Goal: Task Accomplishment & Management: Use online tool/utility

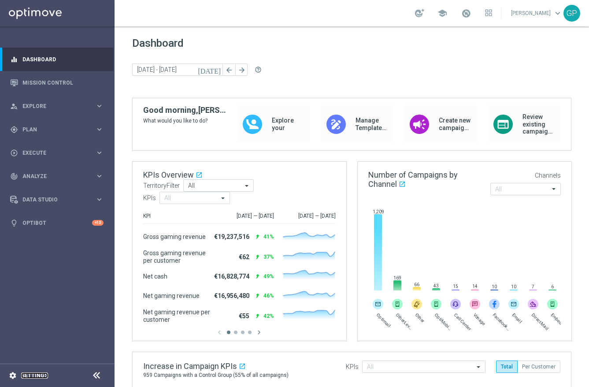
click at [31, 376] on link "Settings" at bounding box center [34, 374] width 27 height 5
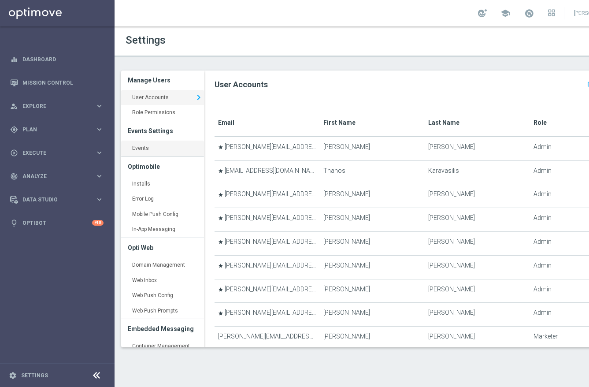
click at [155, 146] on link "Events keyboard_arrow_right" at bounding box center [162, 148] width 83 height 16
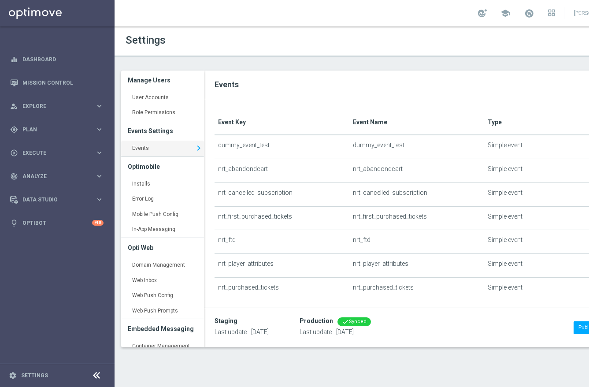
scroll to position [0, 63]
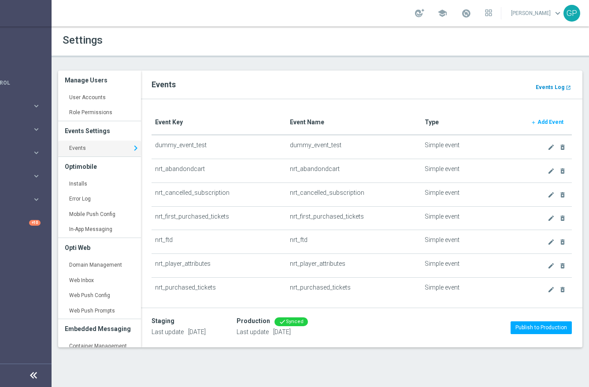
click at [552, 86] on b "Events Log" at bounding box center [549, 87] width 29 height 6
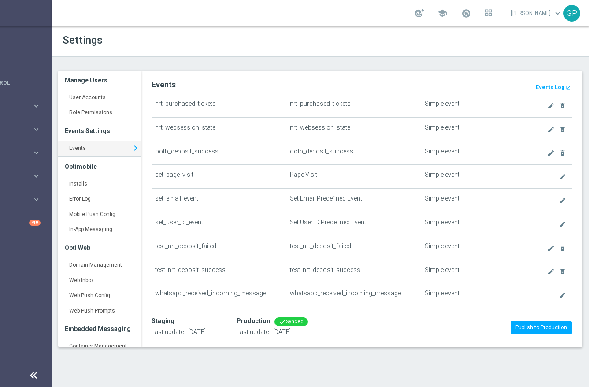
scroll to position [186, 0]
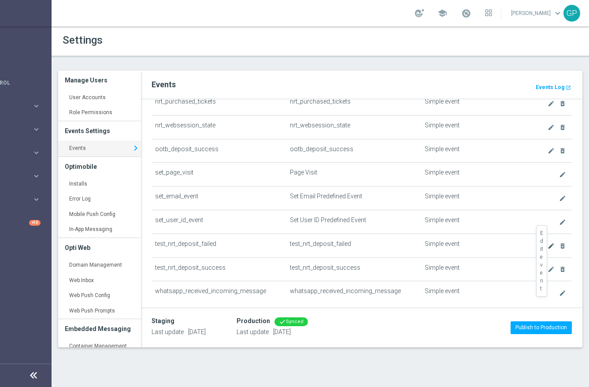
click at [548, 244] on icon "create" at bounding box center [550, 245] width 7 height 7
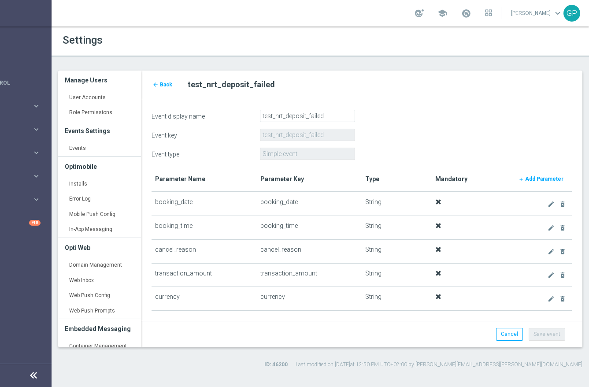
click at [439, 202] on span at bounding box center [438, 202] width 6 height 6
click at [560, 203] on icon "delete_forever" at bounding box center [562, 203] width 7 height 7
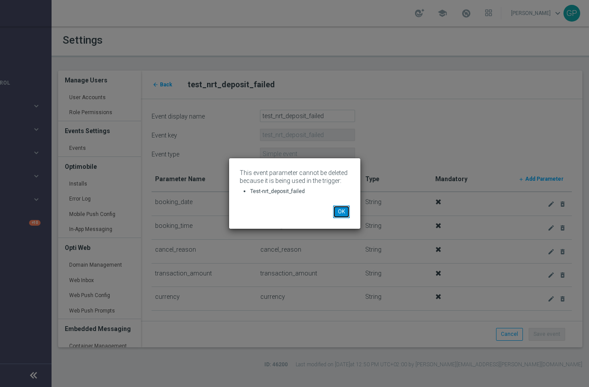
click at [339, 213] on button "OK" at bounding box center [341, 211] width 17 height 12
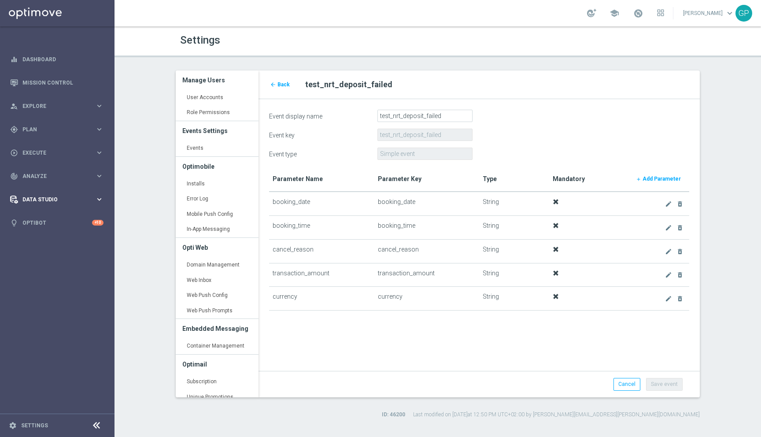
click at [69, 199] on span "Data Studio" at bounding box center [58, 199] width 73 height 5
click at [56, 125] on div "gps_fixed Plan" at bounding box center [52, 129] width 85 height 8
click at [53, 211] on link "Realtime Triggers" at bounding box center [57, 213] width 69 height 7
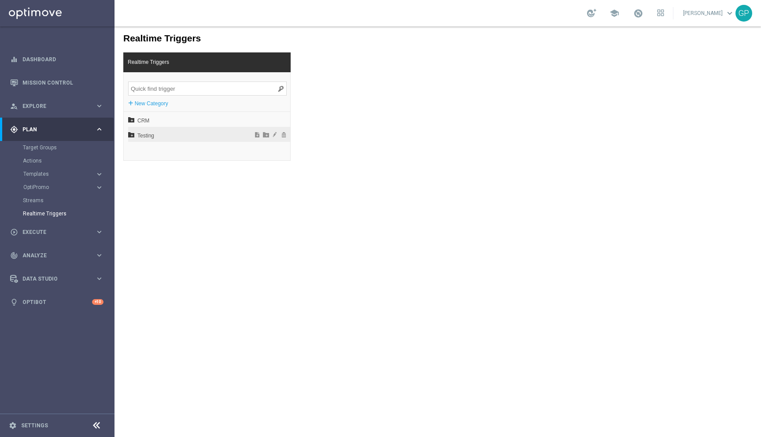
click at [144, 135] on span "Testing" at bounding box center [185, 135] width 97 height 15
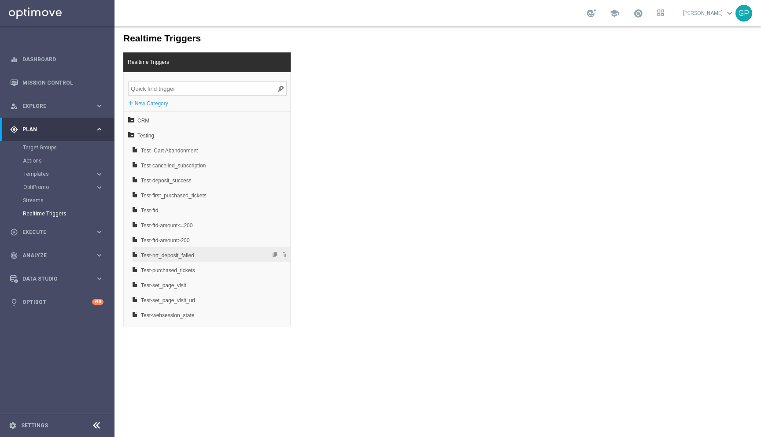
click at [215, 257] on span "Test-nrt_deposit_failed" at bounding box center [188, 255] width 95 height 15
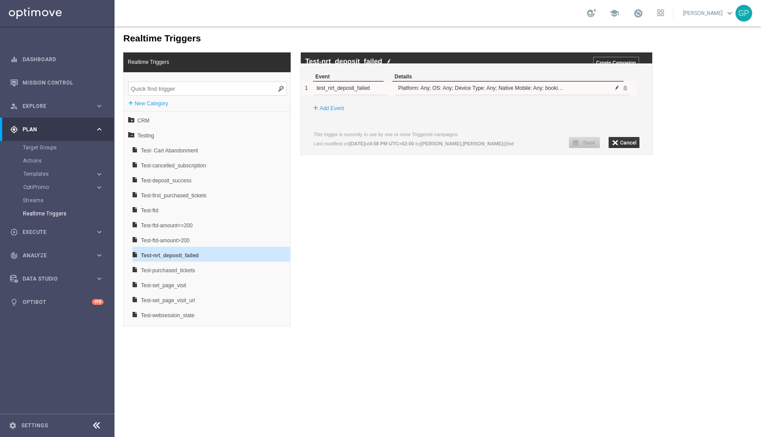
click at [588, 90] on span at bounding box center [616, 87] width 5 height 5
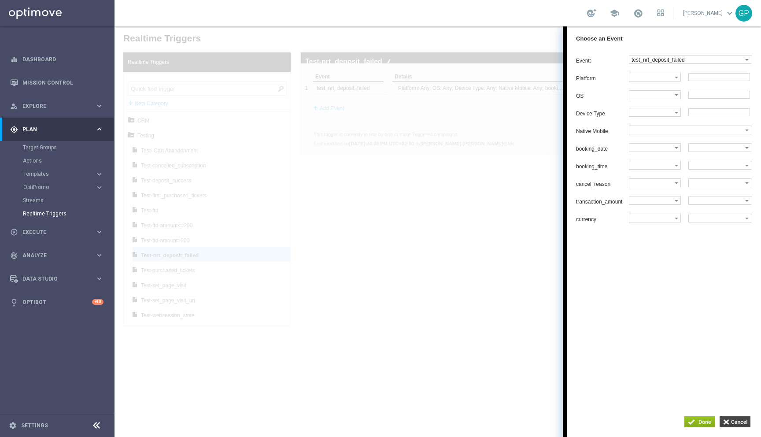
click at [588, 386] on input "button" at bounding box center [734, 421] width 31 height 11
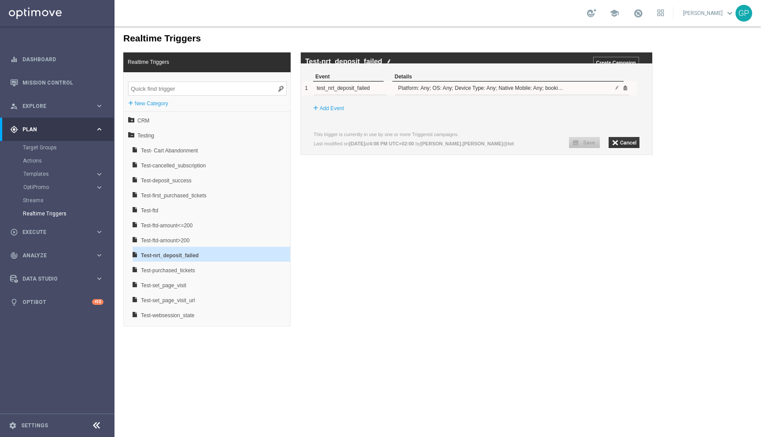
click at [588, 90] on span at bounding box center [624, 87] width 5 height 5
click at [326, 92] on label "Add Event" at bounding box center [332, 87] width 24 height 9
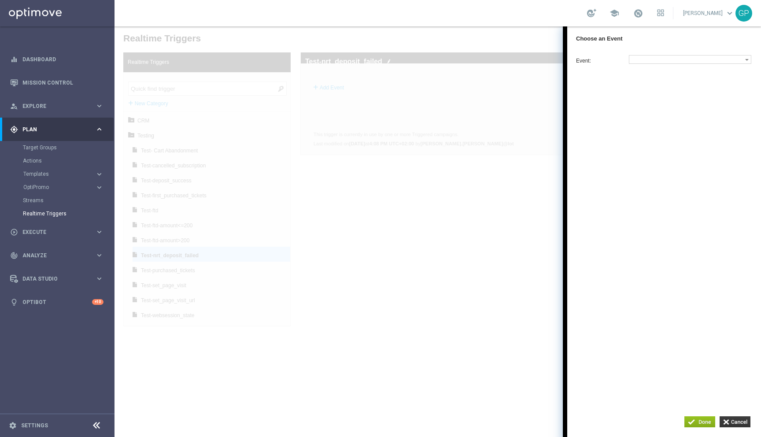
click at [438, 217] on div at bounding box center [437, 231] width 646 height 410
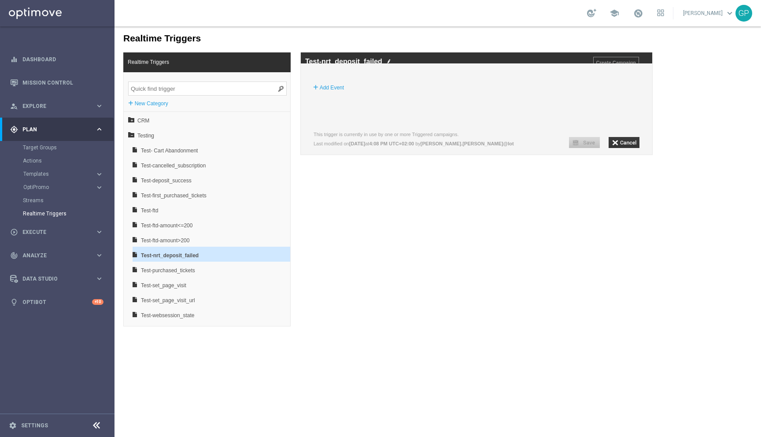
click at [588, 150] on div "Within 3 hours 0 minutes Events must occur in sequence This trigger is currentl…" at bounding box center [476, 141] width 326 height 18
click at [141, 242] on span "Test-ftd-amount>200" at bounding box center [188, 240] width 95 height 15
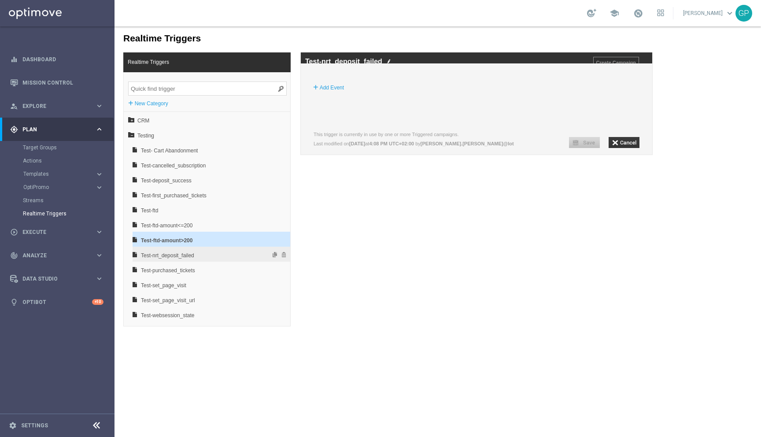
click at [158, 252] on span "Test-nrt_deposit_failed" at bounding box center [188, 255] width 95 height 15
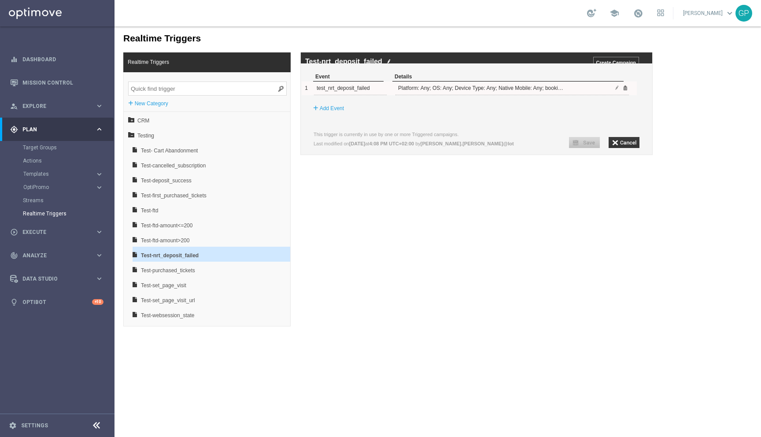
click at [588, 90] on span at bounding box center [624, 87] width 5 height 5
click at [333, 92] on label "Add Event" at bounding box center [332, 87] width 24 height 9
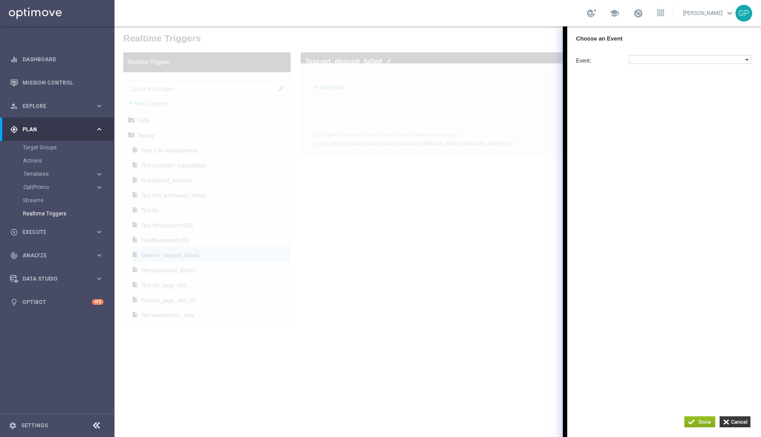
click at [588, 59] on label at bounding box center [687, 59] width 116 height 8
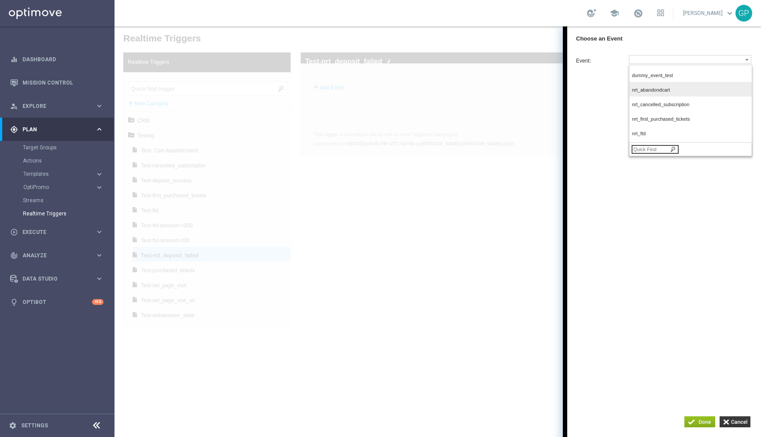
click at [588, 86] on label "nrt_abandondcart" at bounding box center [689, 91] width 120 height 12
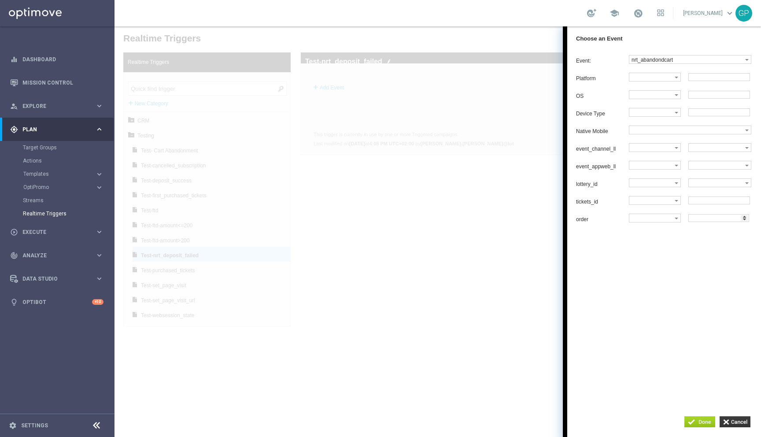
click at [588, 386] on input "button" at bounding box center [699, 421] width 31 height 11
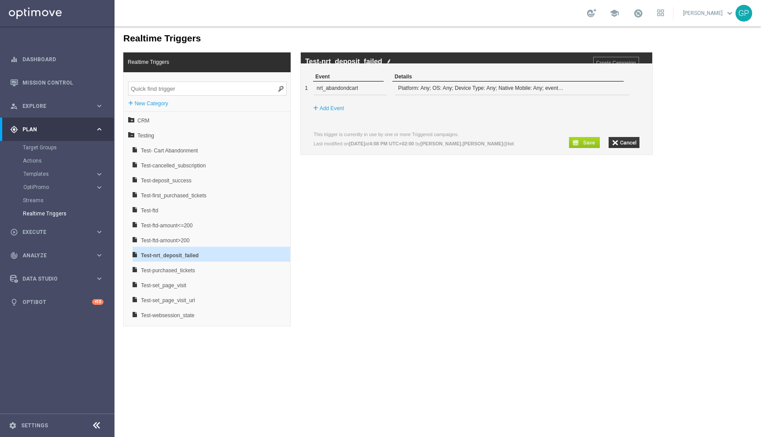
click at [588, 147] on input "button" at bounding box center [584, 142] width 31 height 11
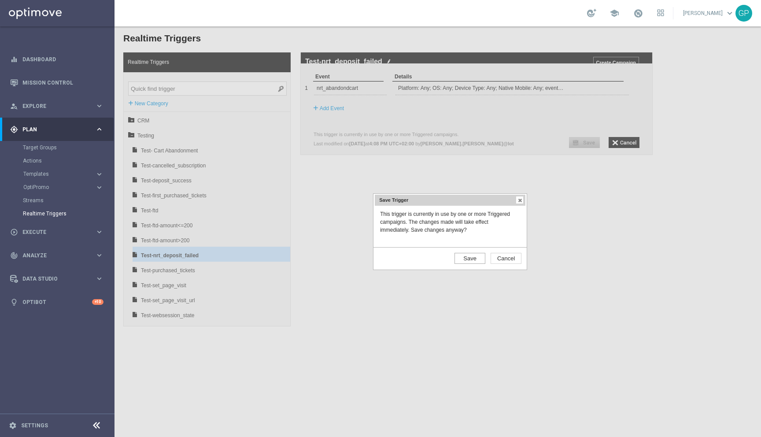
click at [472, 256] on input "Save" at bounding box center [469, 258] width 31 height 11
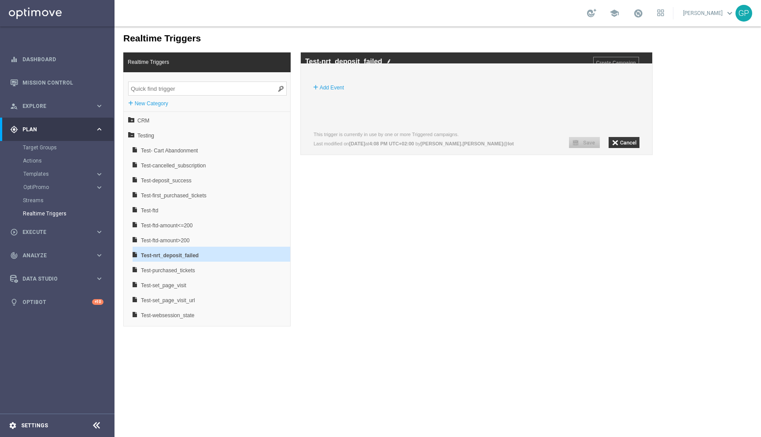
click at [28, 386] on div "settings Settings" at bounding box center [44, 425] width 88 height 8
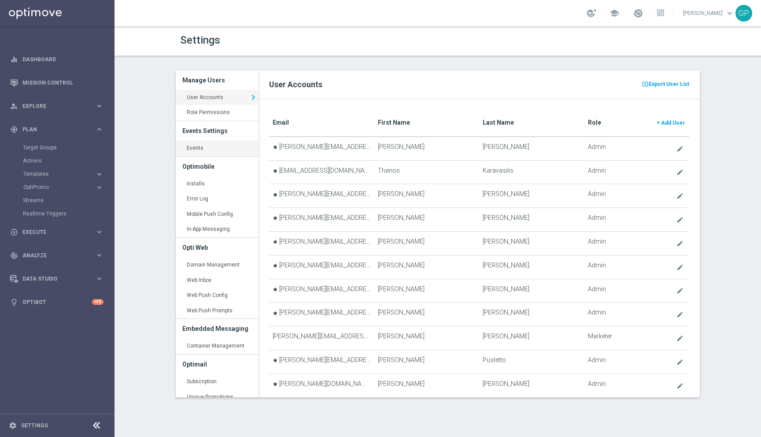
click at [203, 148] on link "Events keyboard_arrow_right" at bounding box center [217, 148] width 83 height 16
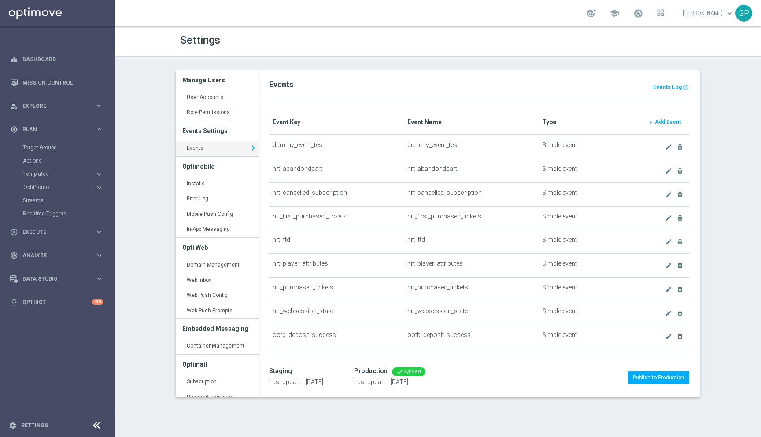
scroll to position [158, 0]
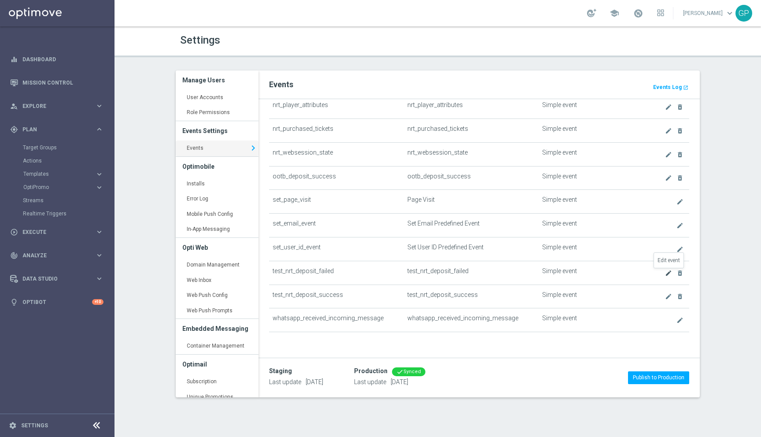
click at [588, 272] on icon "create" at bounding box center [668, 272] width 7 height 7
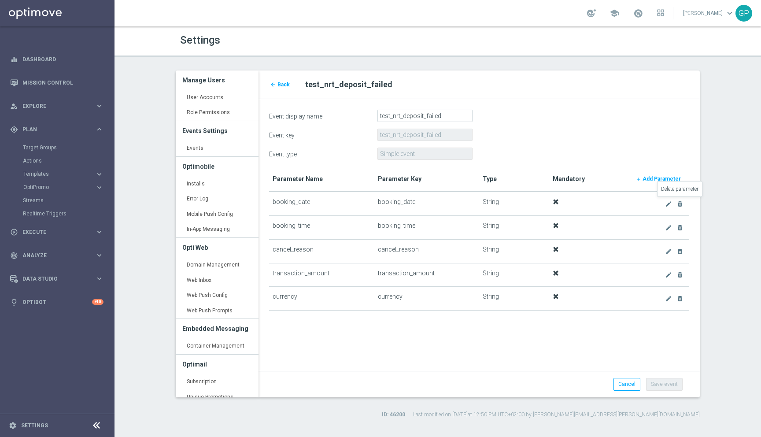
click at [588, 201] on link "delete_forever" at bounding box center [680, 203] width 10 height 11
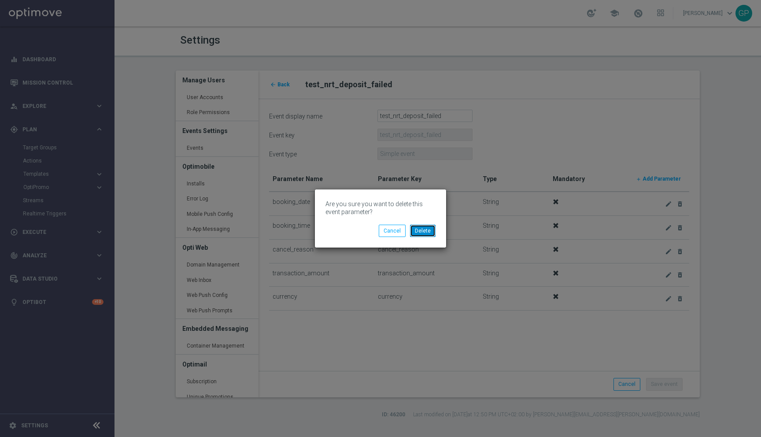
click at [430, 225] on button "Delete" at bounding box center [423, 231] width 26 height 12
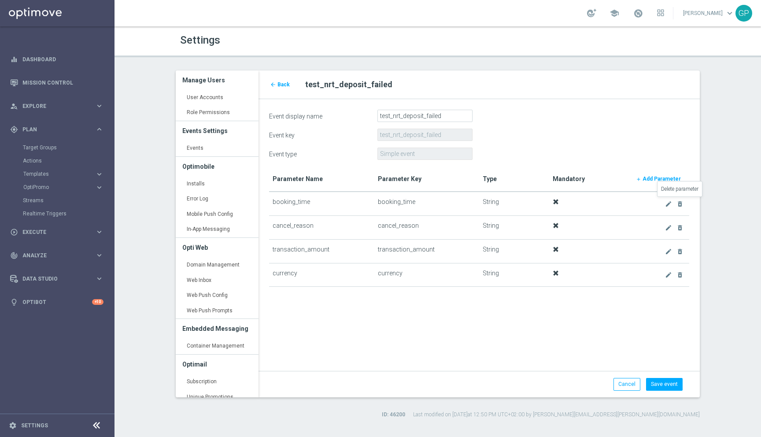
click at [588, 200] on link "delete_forever" at bounding box center [680, 203] width 10 height 11
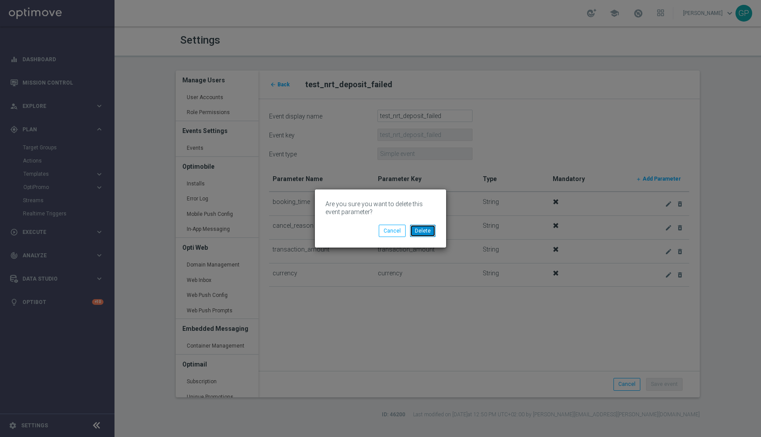
click at [422, 231] on button "Delete" at bounding box center [423, 231] width 26 height 12
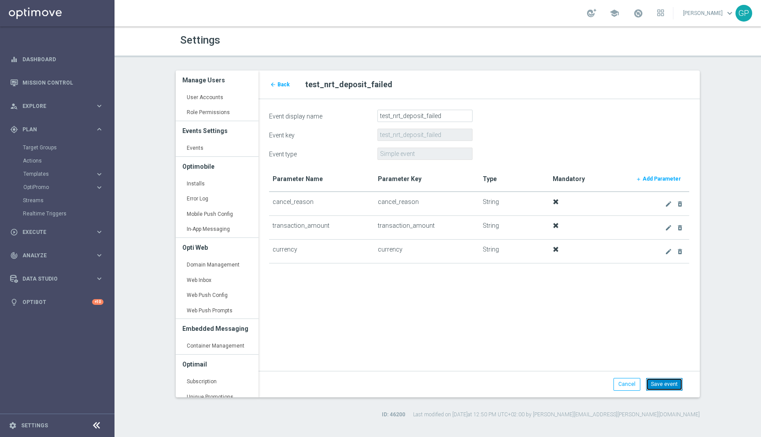
click at [588, 386] on button "Save event" at bounding box center [664, 384] width 37 height 12
click at [276, 86] on link "arrow_back Back" at bounding box center [280, 85] width 22 height 10
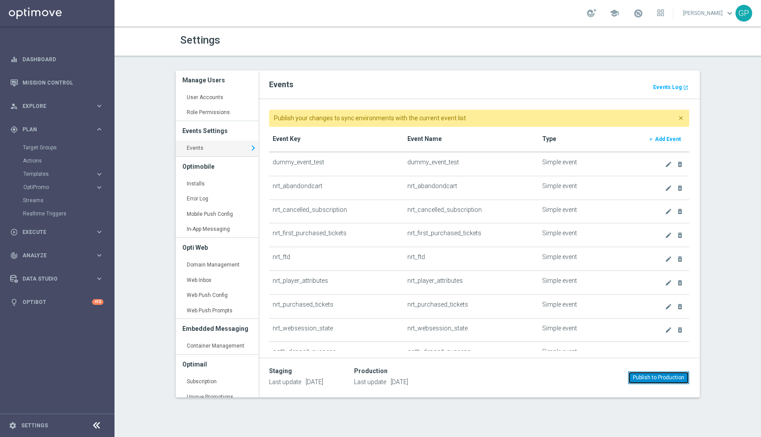
click at [588, 379] on button "Publish to Production" at bounding box center [658, 377] width 61 height 12
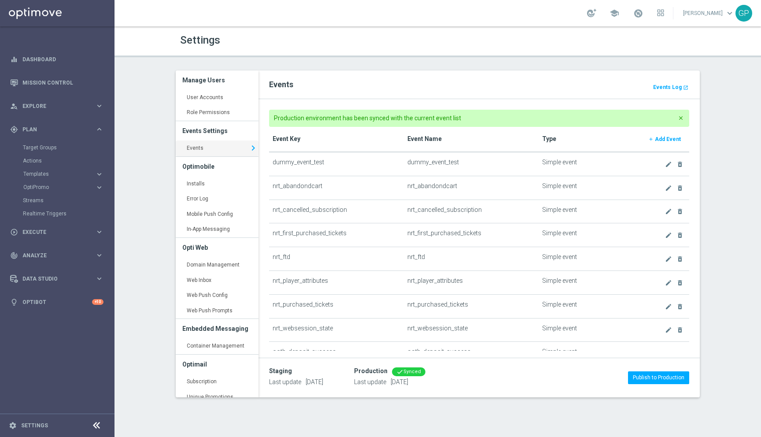
click at [33, 386] on footer "settings Settings" at bounding box center [57, 424] width 114 height 23
click at [37, 386] on link "Settings" at bounding box center [34, 425] width 27 height 5
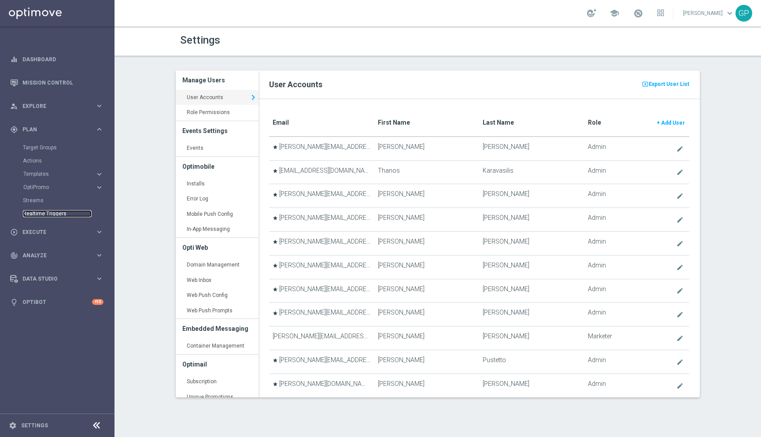
click at [49, 211] on link "Realtime Triggers" at bounding box center [57, 213] width 69 height 7
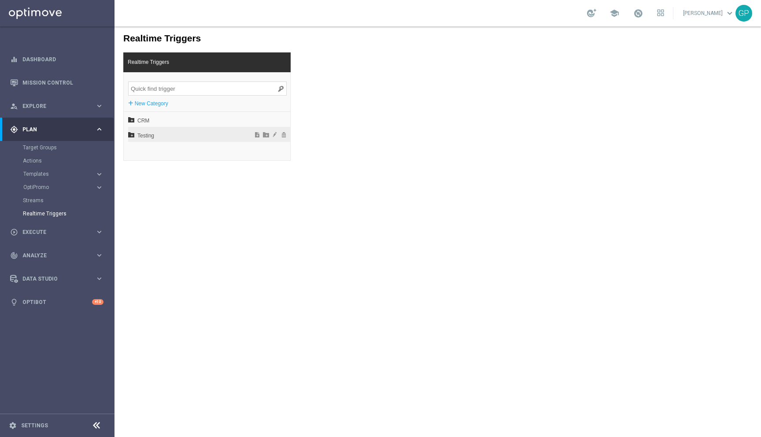
click at [178, 140] on span "Testing" at bounding box center [185, 135] width 97 height 15
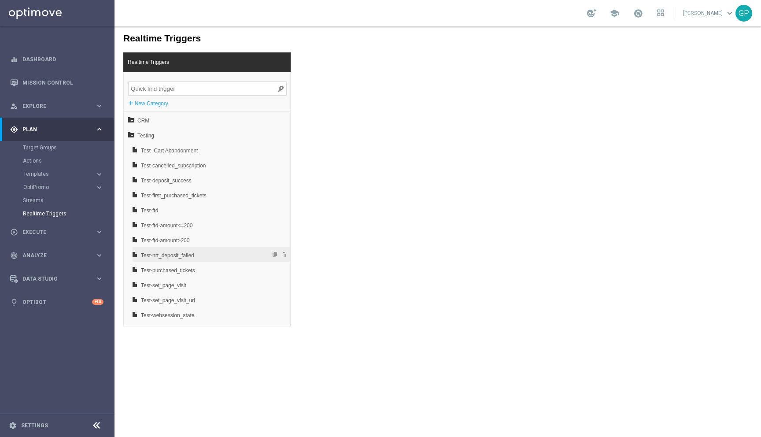
click at [202, 260] on span "Test-nrt_deposit_failed" at bounding box center [188, 255] width 95 height 15
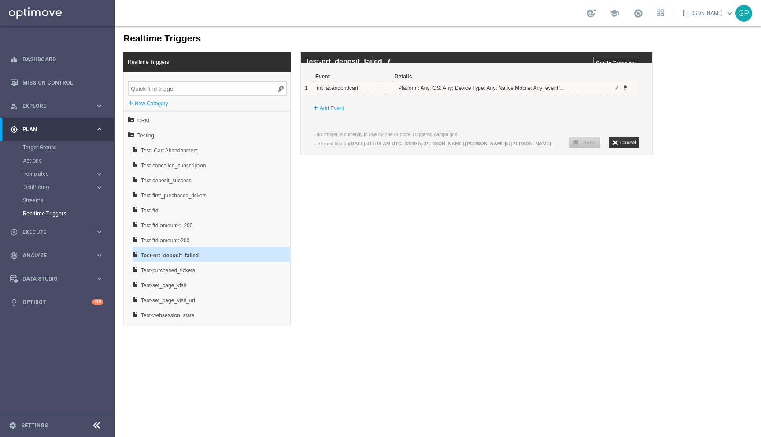
click at [588, 90] on span at bounding box center [624, 87] width 5 height 5
click at [337, 92] on label "Add Event" at bounding box center [332, 87] width 24 height 9
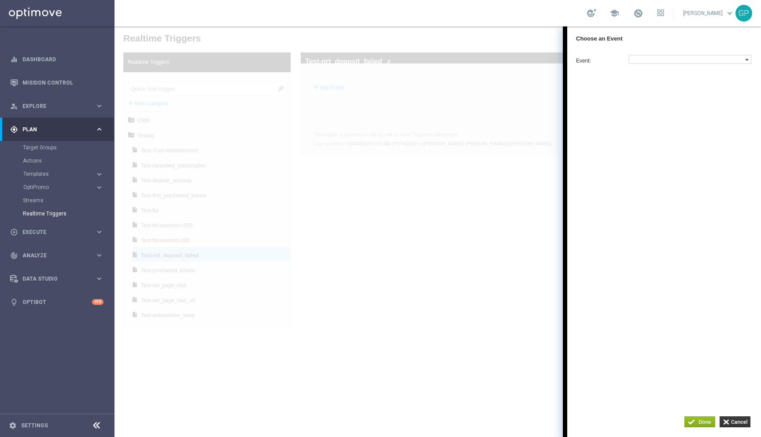
click at [588, 55] on label at bounding box center [687, 59] width 116 height 8
drag, startPoint x: 652, startPoint y: 148, endPoint x: 652, endPoint y: 155, distance: 7.0
click at [588, 155] on div at bounding box center [690, 150] width 123 height 14
click at [588, 154] on input "search" at bounding box center [654, 149] width 47 height 9
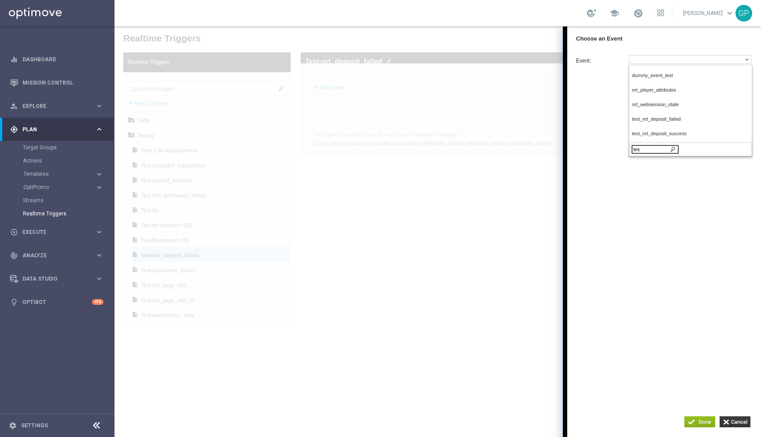
type input "test"
click at [588, 89] on span "test_nrt_deposit_failed" at bounding box center [688, 90] width 113 height 6
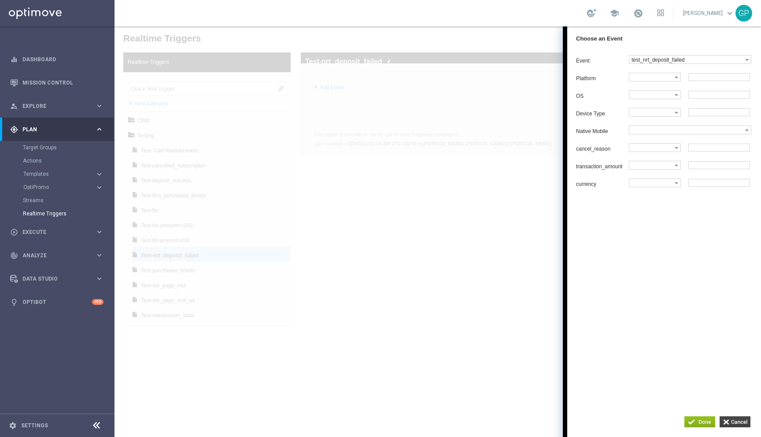
click at [588, 386] on input "button" at bounding box center [734, 421] width 31 height 11
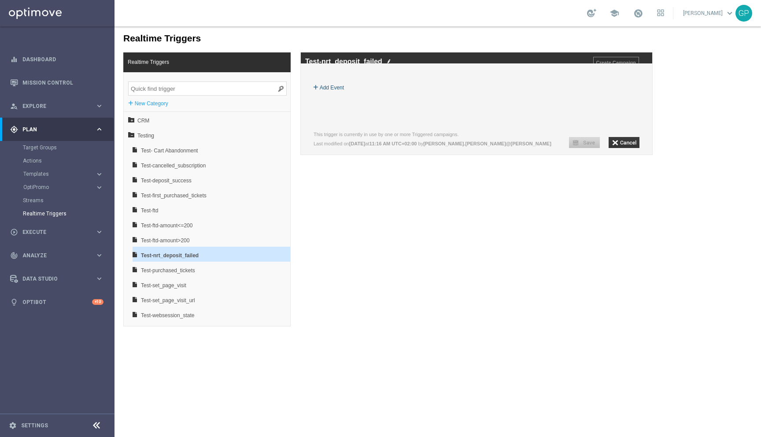
click at [333, 92] on label "Add Event" at bounding box center [332, 87] width 24 height 9
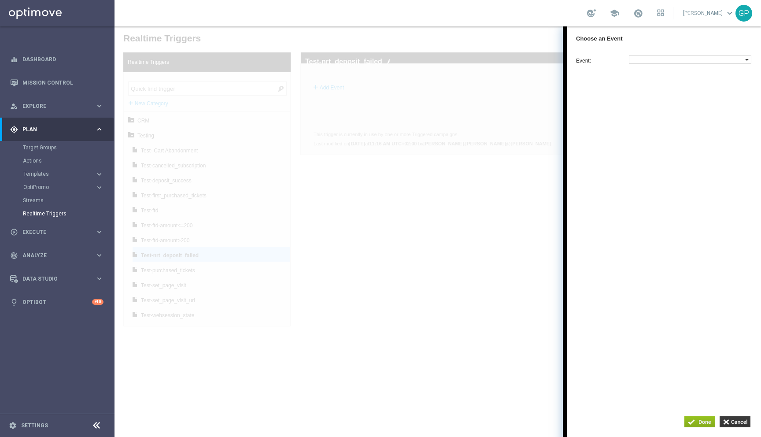
click at [588, 60] on label at bounding box center [687, 59] width 116 height 8
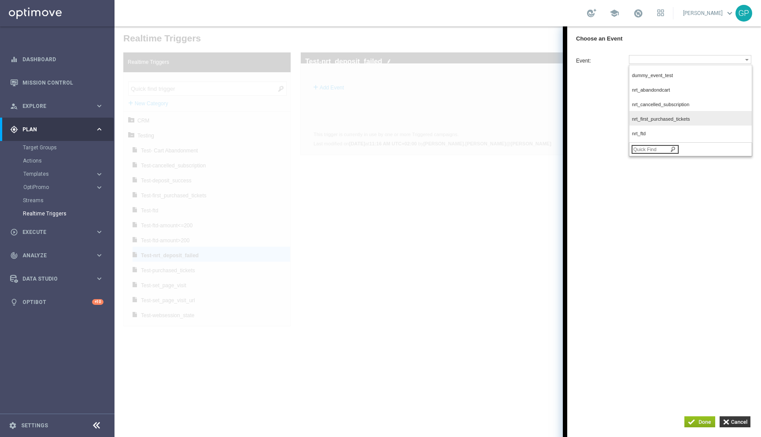
scroll to position [147, 0]
click at [588, 122] on span "test_nrt_deposit_success" at bounding box center [688, 119] width 113 height 6
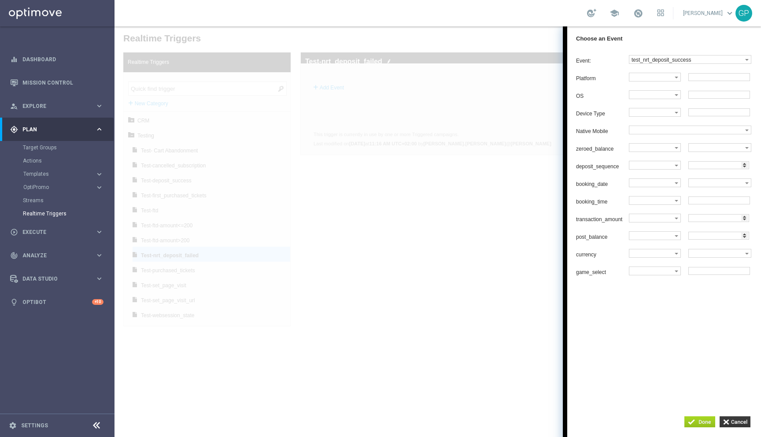
click at [588, 386] on input "button" at bounding box center [699, 421] width 31 height 11
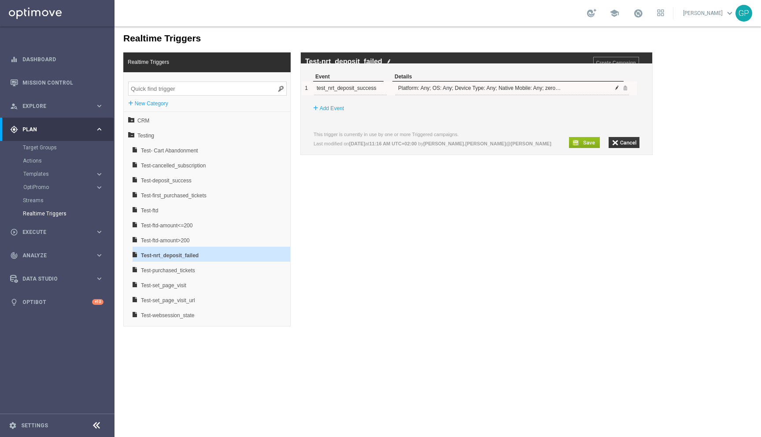
click at [588, 90] on span at bounding box center [616, 87] width 5 height 5
click at [582, 146] on input "button" at bounding box center [584, 142] width 31 height 11
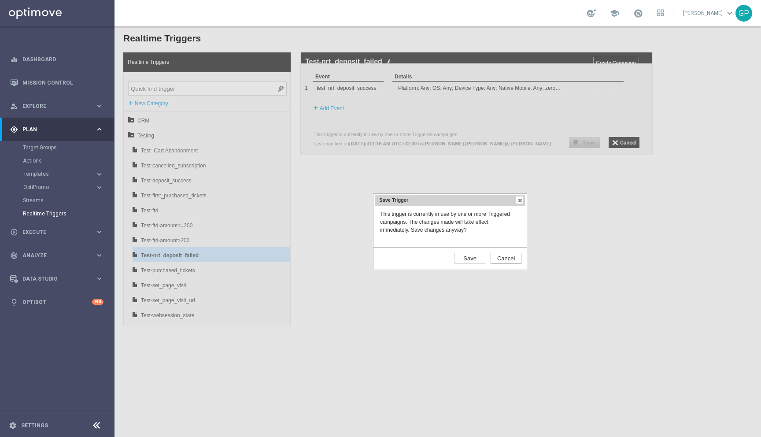
click at [501, 261] on input "Cancel" at bounding box center [505, 258] width 31 height 11
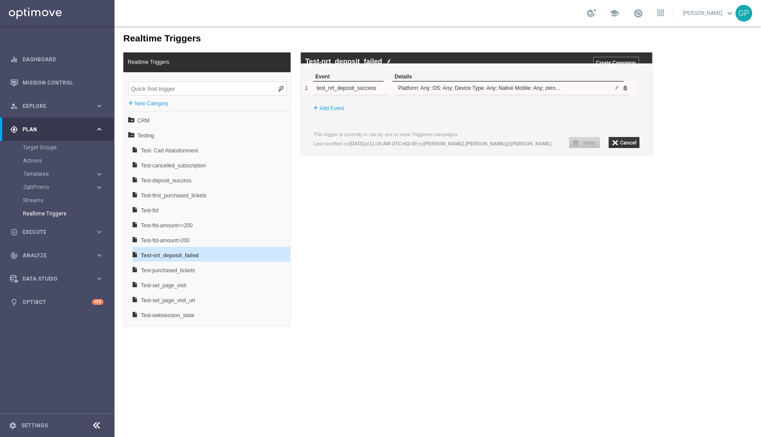
click at [588, 90] on span at bounding box center [624, 87] width 5 height 5
click at [331, 92] on label "Add Event" at bounding box center [332, 87] width 24 height 9
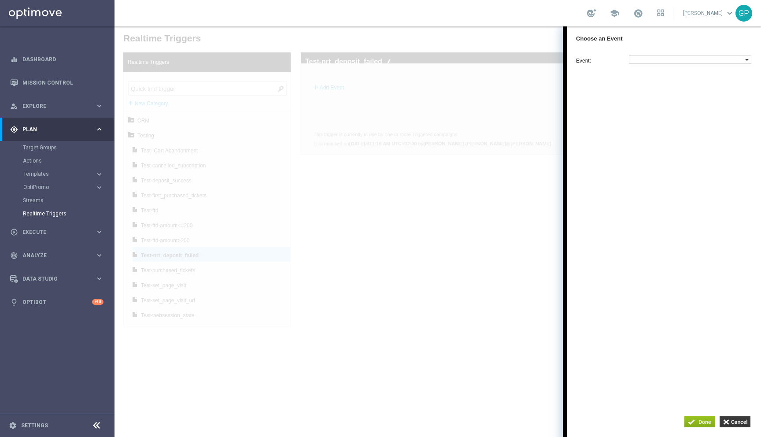
click at [588, 63] on label at bounding box center [687, 59] width 116 height 8
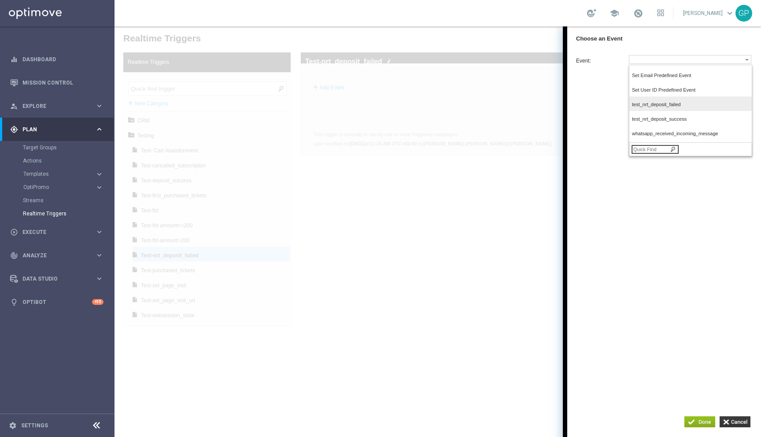
click at [588, 104] on label "test_nrt_deposit_failed" at bounding box center [689, 105] width 120 height 12
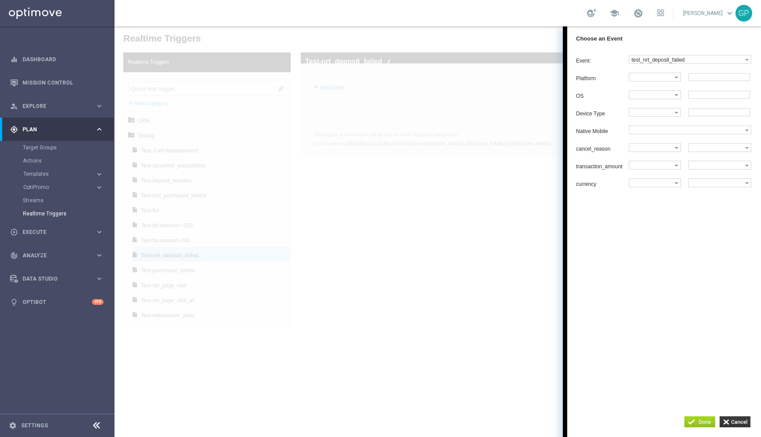
click at [588, 386] on input "button" at bounding box center [699, 421] width 31 height 11
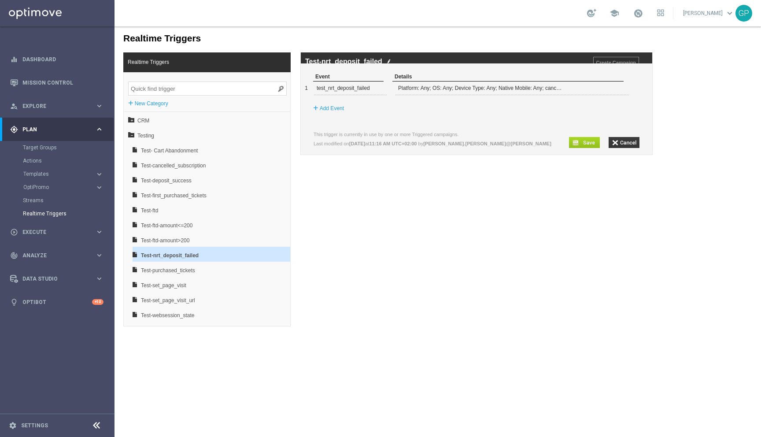
click at [588, 148] on input "button" at bounding box center [584, 142] width 31 height 11
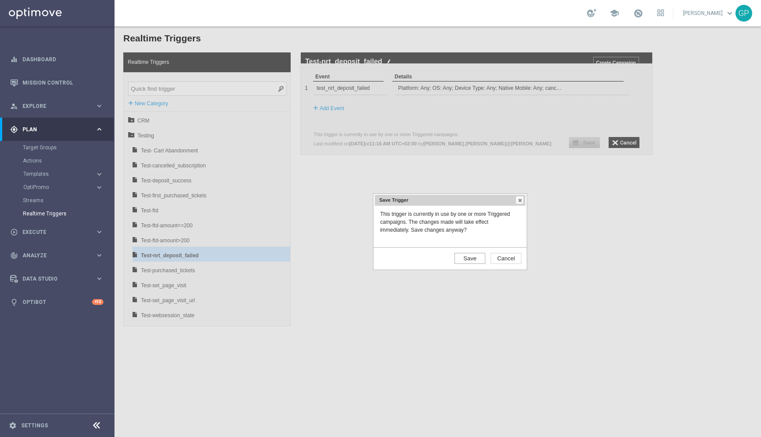
click at [468, 257] on input "Save" at bounding box center [469, 258] width 31 height 11
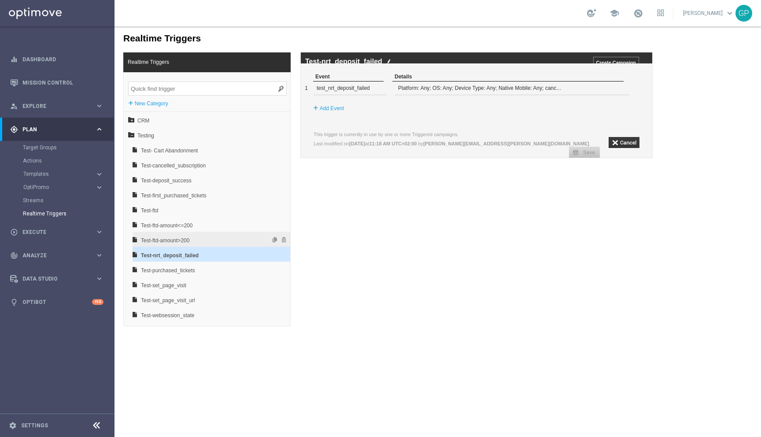
click at [179, 238] on span "Test-ftd-amount>200" at bounding box center [188, 240] width 95 height 15
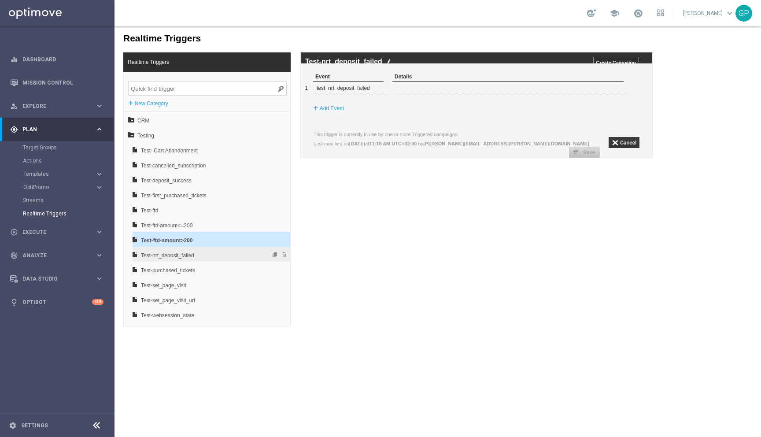
click at [178, 248] on span "Test-nrt_deposit_failed" at bounding box center [188, 255] width 95 height 15
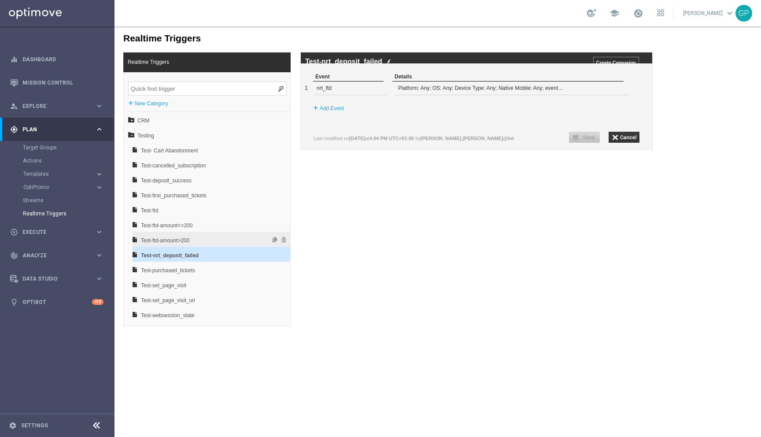
click at [170, 239] on span "Test-ftd-amount>200" at bounding box center [188, 240] width 95 height 15
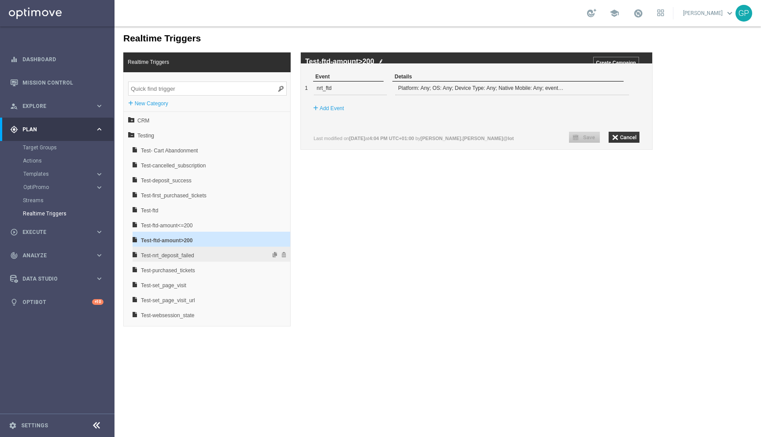
click at [171, 251] on span "Test-nrt_deposit_failed" at bounding box center [188, 255] width 95 height 15
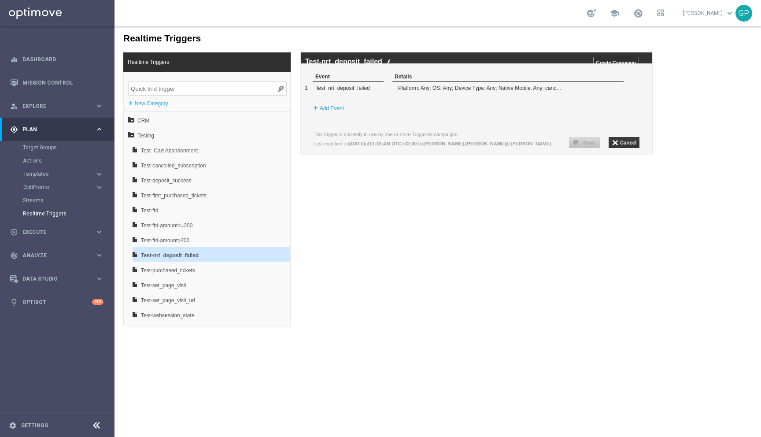
drag, startPoint x: 33, startPoint y: 415, endPoint x: 26, endPoint y: 420, distance: 7.9
click at [26, 386] on footer "settings Settings" at bounding box center [57, 424] width 114 height 23
click at [21, 386] on link "Settings" at bounding box center [34, 425] width 27 height 5
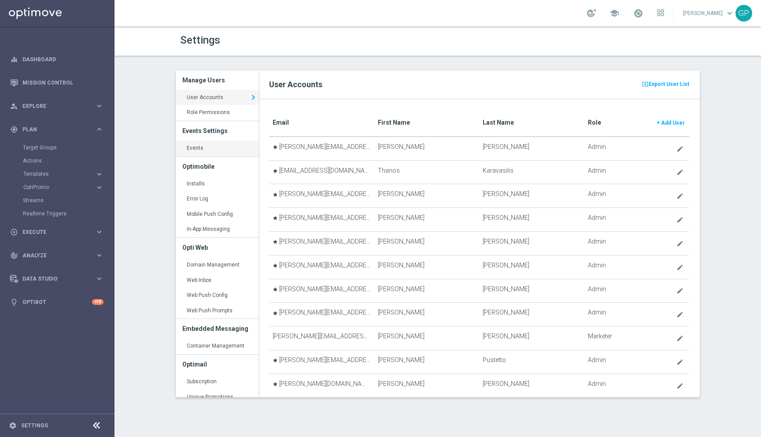
click at [207, 149] on link "Events keyboard_arrow_right" at bounding box center [217, 148] width 83 height 16
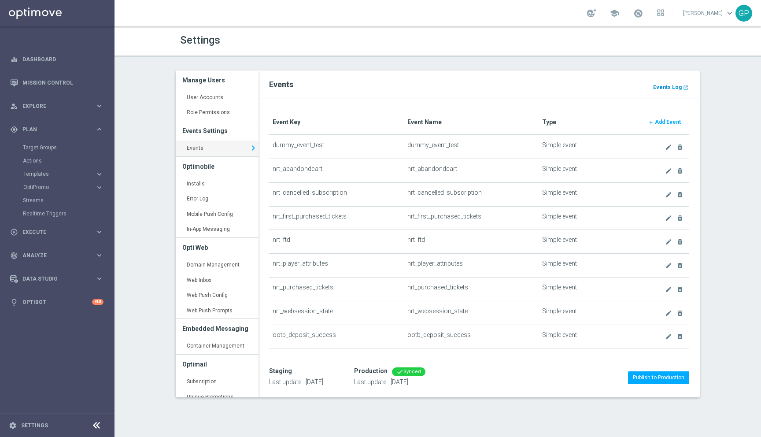
click at [588, 85] on b "Events Log" at bounding box center [667, 87] width 29 height 6
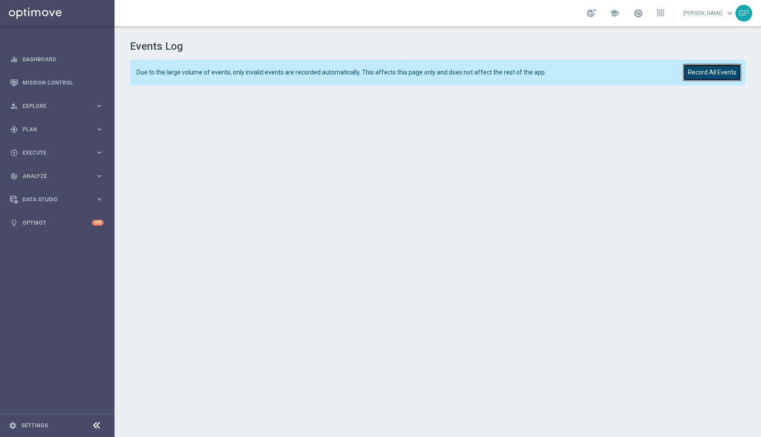
click at [699, 70] on button "Record All Events" at bounding box center [712, 72] width 58 height 17
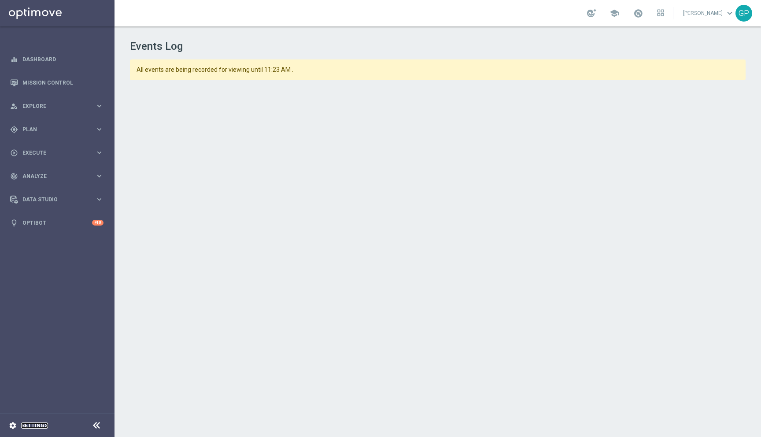
click at [37, 427] on link "Settings" at bounding box center [34, 425] width 27 height 5
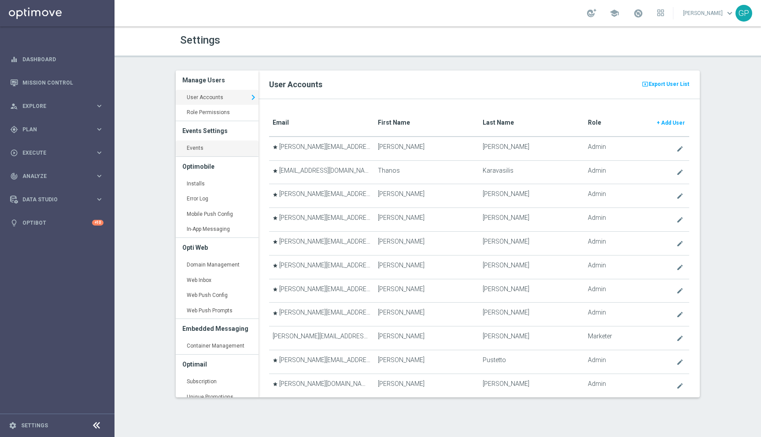
click at [207, 148] on link "Events keyboard_arrow_right" at bounding box center [217, 148] width 83 height 16
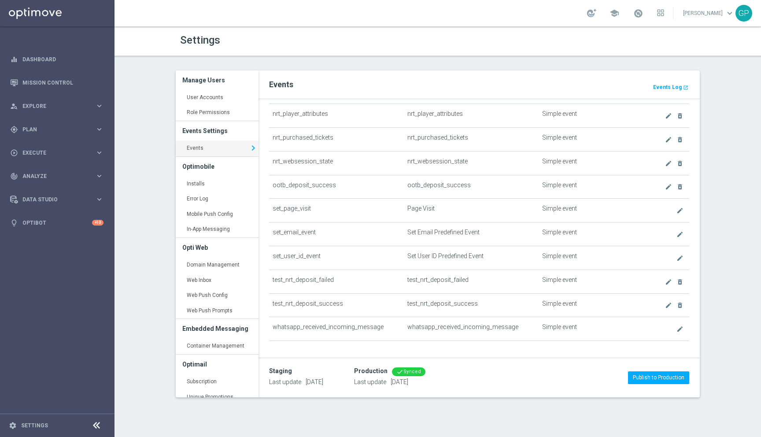
scroll to position [158, 0]
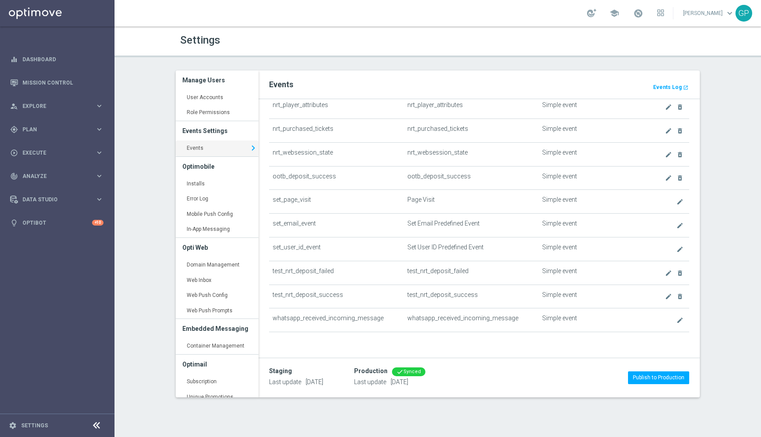
click at [669, 277] on link "create" at bounding box center [669, 272] width 10 height 11
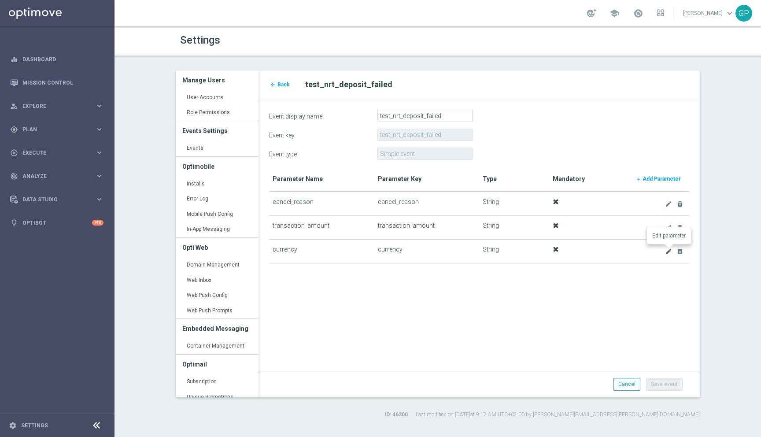
click at [667, 250] on icon "create" at bounding box center [668, 251] width 7 height 7
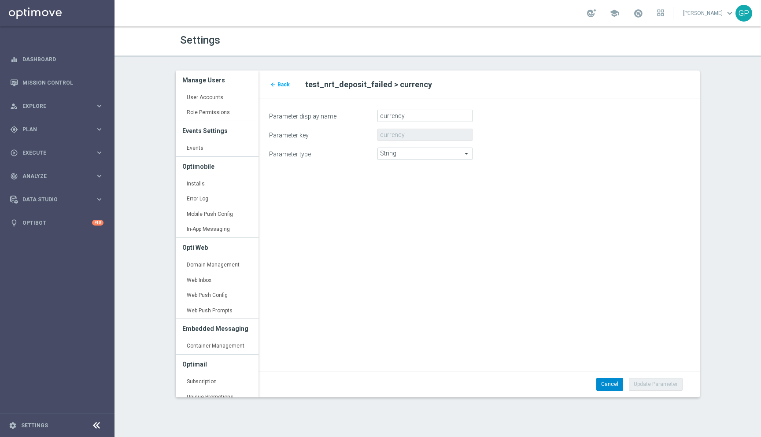
click at [614, 382] on link "Cancel" at bounding box center [609, 384] width 27 height 12
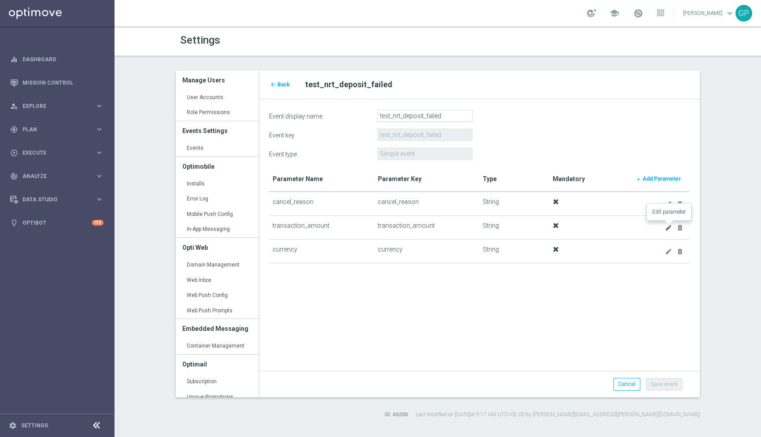
click at [670, 227] on icon "create" at bounding box center [668, 227] width 7 height 7
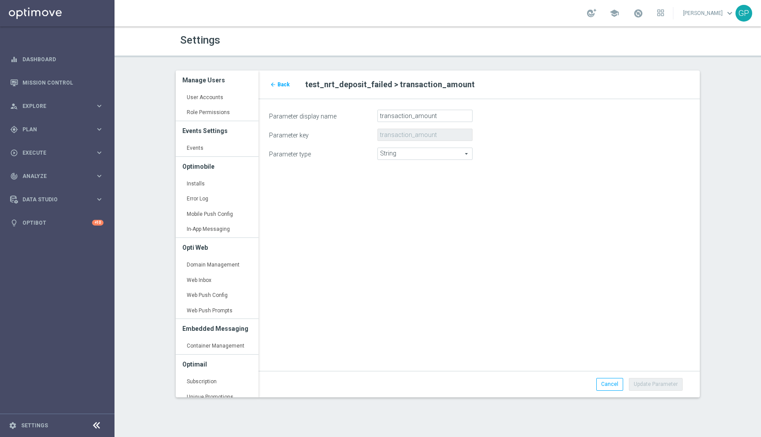
click at [409, 155] on span "String" at bounding box center [425, 153] width 94 height 11
click at [406, 178] on span "Number" at bounding box center [424, 177] width 85 height 7
type input "Number"
click at [641, 383] on button "Update Parameter" at bounding box center [656, 384] width 54 height 12
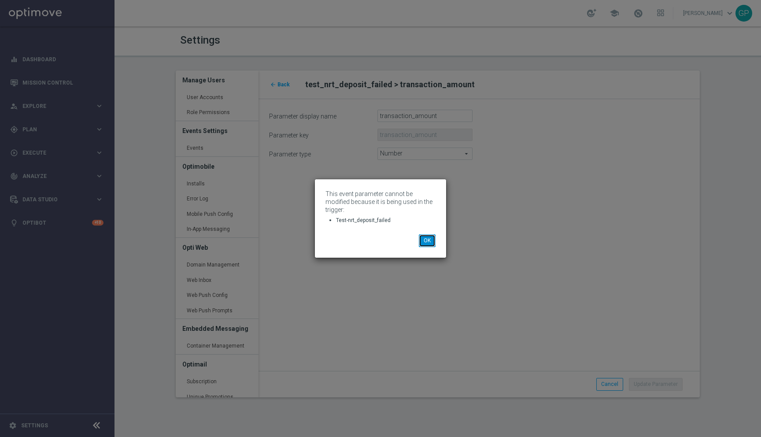
click at [425, 243] on button "OK" at bounding box center [427, 240] width 17 height 12
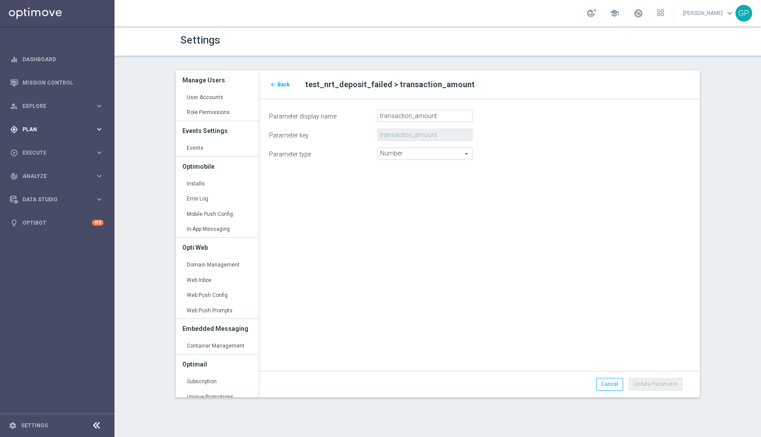
click at [65, 132] on div "gps_fixed Plan" at bounding box center [52, 129] width 85 height 8
drag, startPoint x: 49, startPoint y: 209, endPoint x: 49, endPoint y: 214, distance: 4.8
click at [49, 214] on div "Realtime Triggers" at bounding box center [68, 213] width 91 height 13
click at [47, 213] on link "Realtime Triggers" at bounding box center [57, 213] width 69 height 7
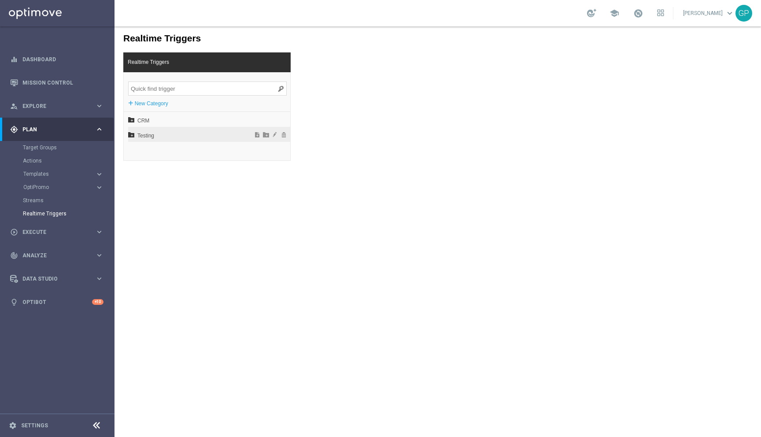
click at [176, 129] on span "Testing" at bounding box center [185, 135] width 97 height 15
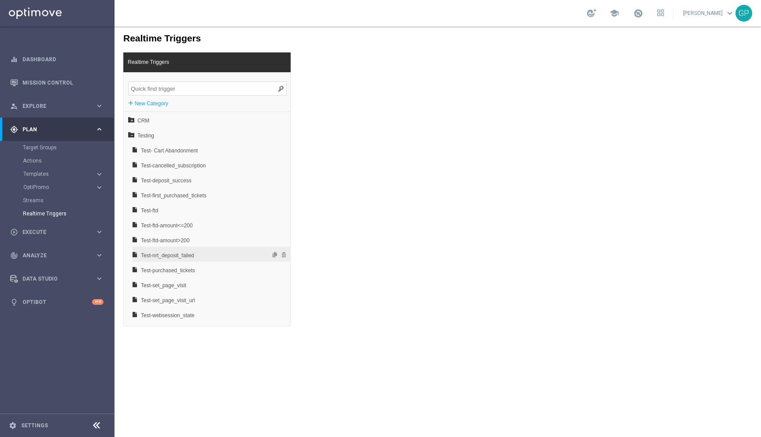
click at [209, 254] on span "Test-nrt_deposit_failed" at bounding box center [188, 255] width 95 height 15
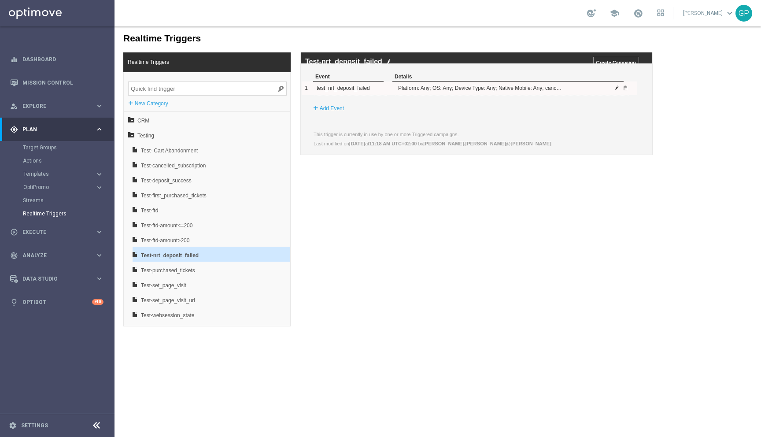
click at [619, 90] on span at bounding box center [616, 87] width 5 height 5
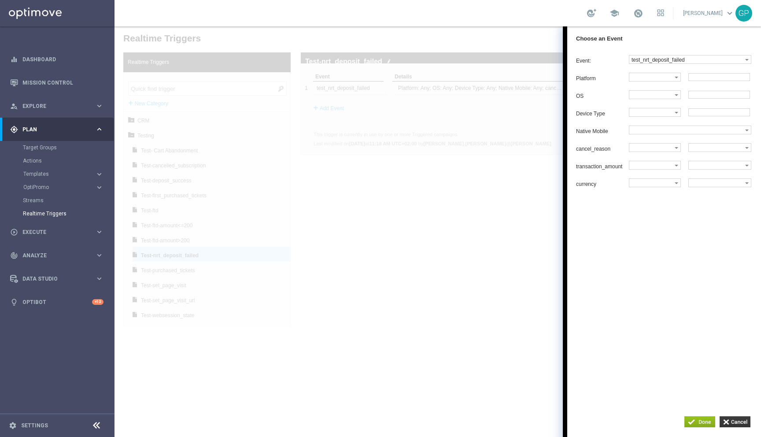
click at [611, 97] on label "OS" at bounding box center [602, 96] width 53 height 6
click at [725, 423] on input "button" at bounding box center [734, 421] width 31 height 11
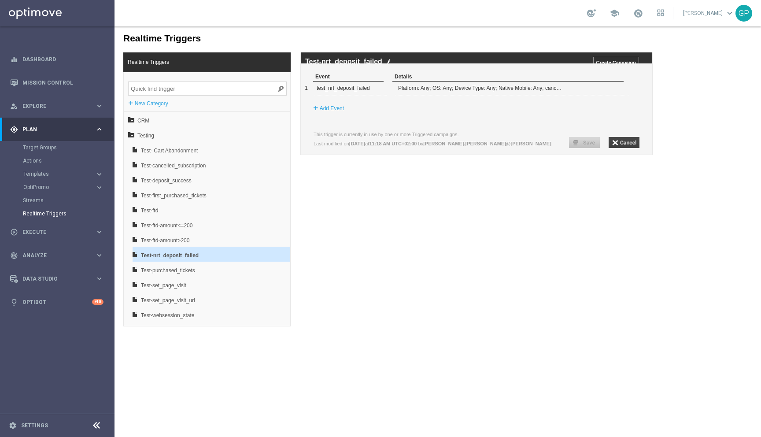
click at [620, 148] on input "button" at bounding box center [623, 142] width 31 height 11
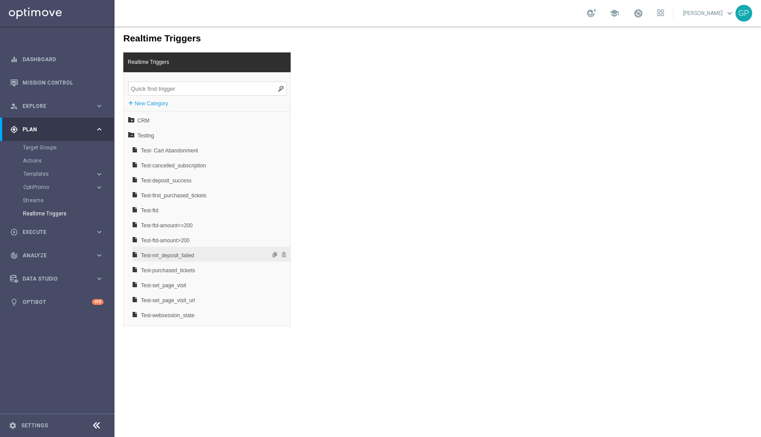
click at [171, 254] on span "Test-nrt_deposit_failed" at bounding box center [188, 255] width 95 height 15
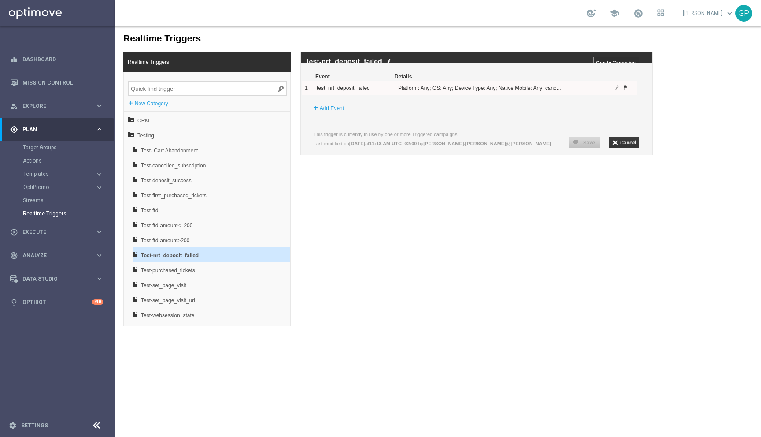
click at [625, 90] on span at bounding box center [624, 87] width 5 height 5
click at [325, 92] on label "Add Event" at bounding box center [332, 87] width 24 height 9
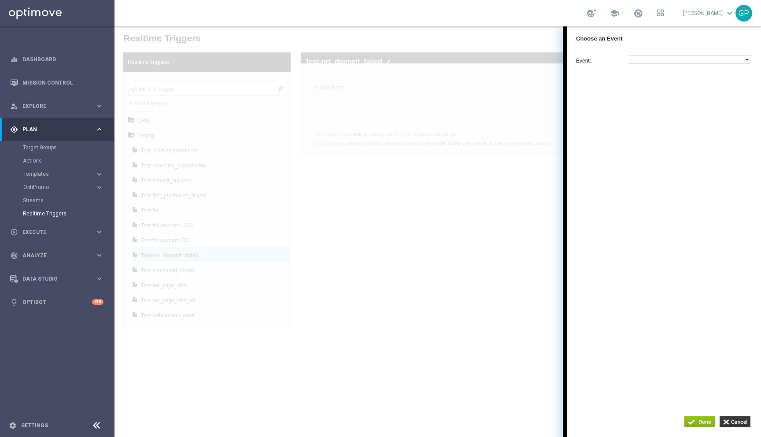
click at [694, 59] on label at bounding box center [687, 59] width 116 height 8
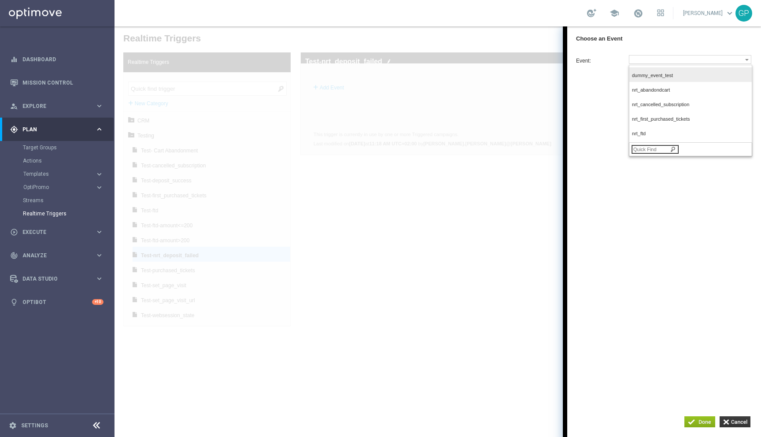
click at [686, 71] on label "dummy_event_test" at bounding box center [689, 76] width 120 height 12
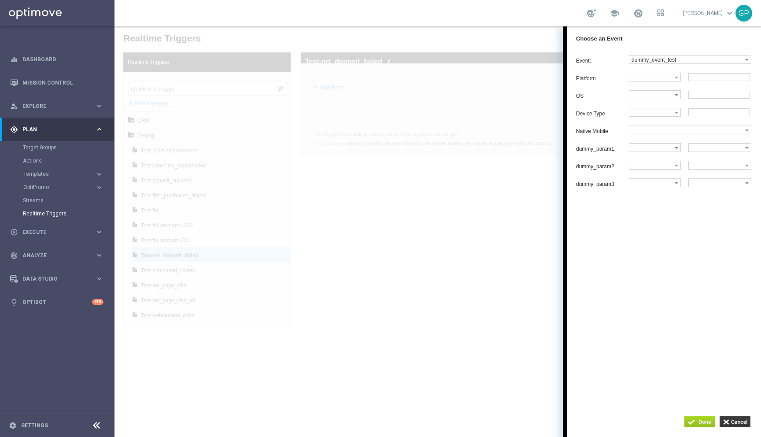
click at [692, 425] on input "button" at bounding box center [699, 421] width 31 height 11
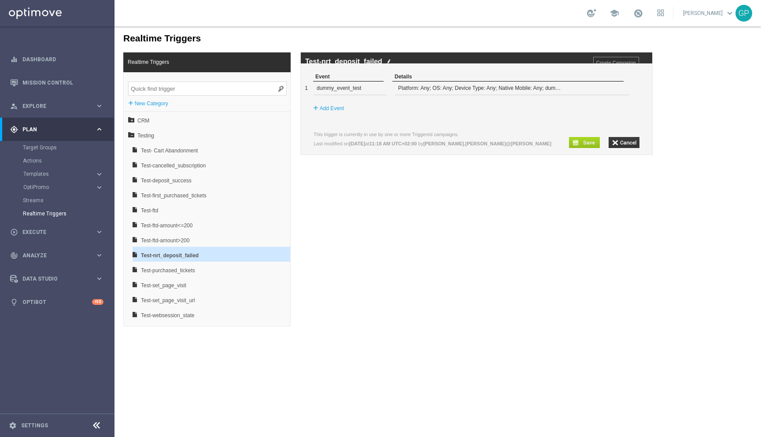
click at [585, 148] on input "button" at bounding box center [584, 142] width 31 height 11
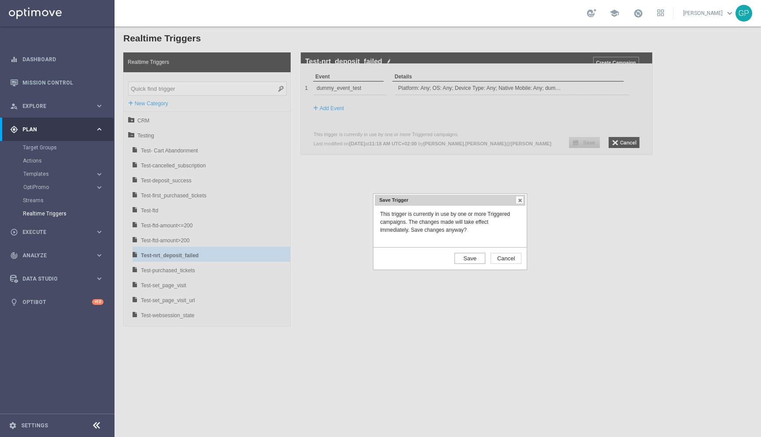
click at [471, 258] on input "Save" at bounding box center [469, 258] width 31 height 11
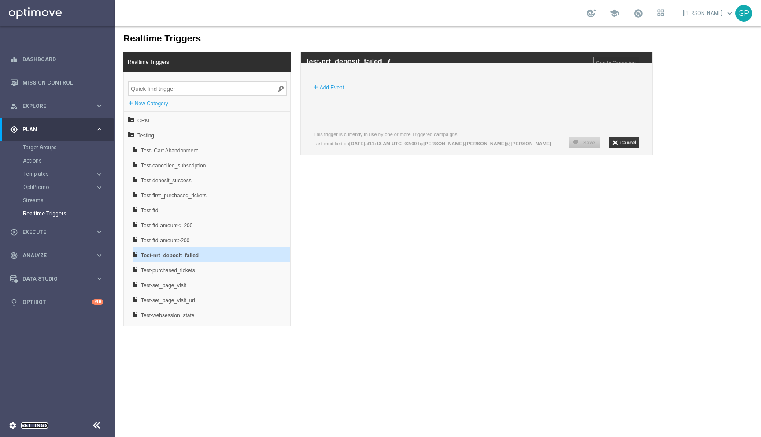
click at [42, 424] on link "Settings" at bounding box center [34, 425] width 27 height 5
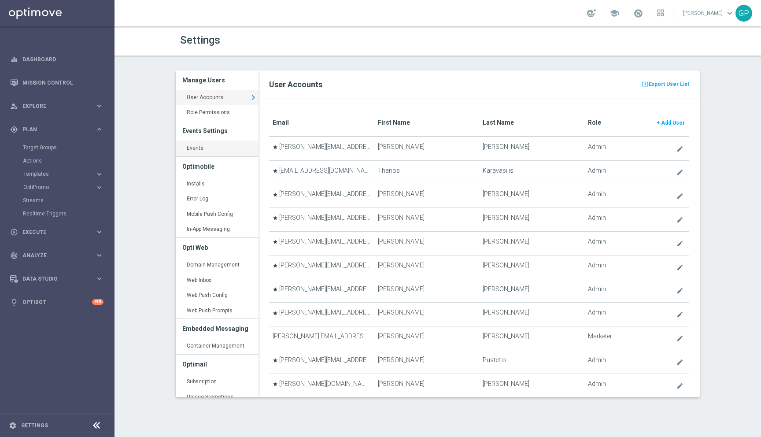
click at [203, 146] on link "Events keyboard_arrow_right" at bounding box center [217, 148] width 83 height 16
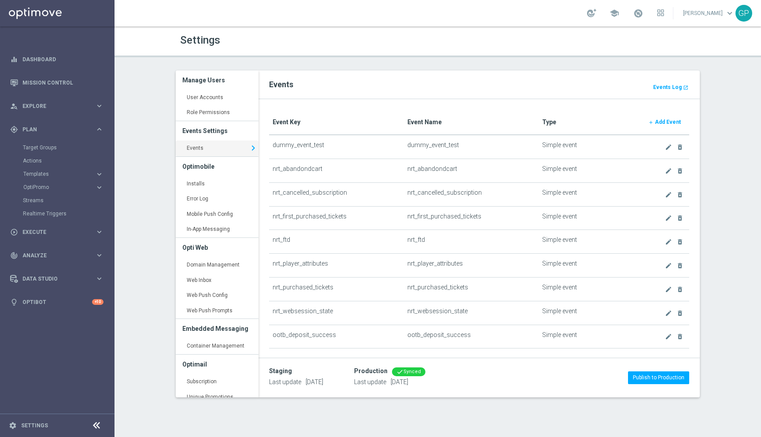
scroll to position [158, 0]
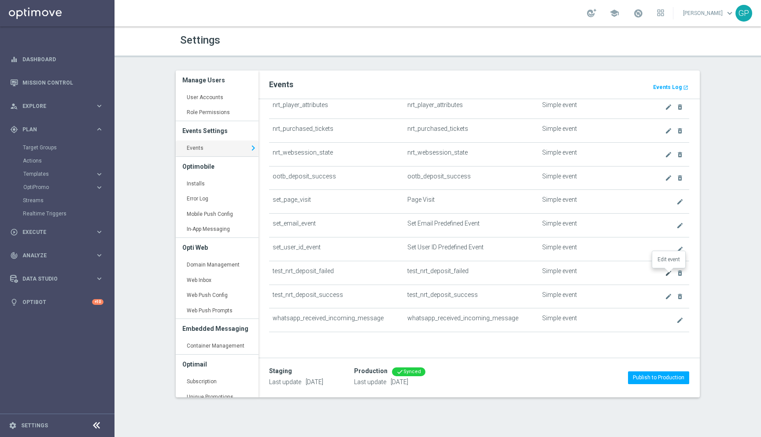
click at [666, 270] on icon "create" at bounding box center [668, 272] width 7 height 7
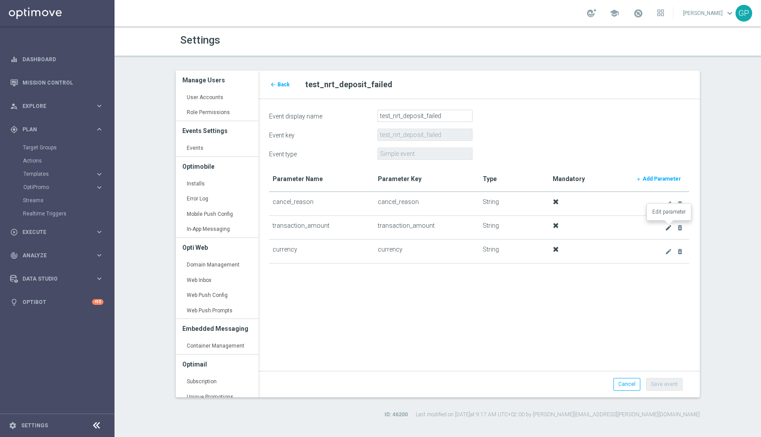
click at [666, 226] on icon "create" at bounding box center [668, 227] width 7 height 7
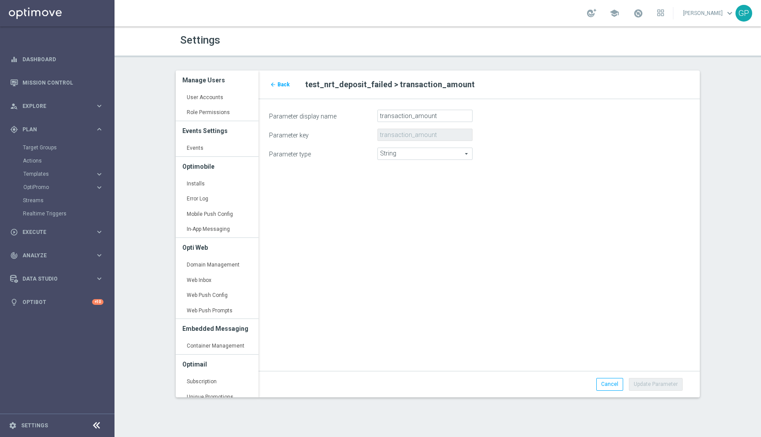
click at [433, 149] on span "String" at bounding box center [425, 153] width 94 height 11
click at [427, 181] on span "Number" at bounding box center [424, 177] width 85 height 7
type input "Number"
click at [646, 383] on button "Update Parameter" at bounding box center [656, 384] width 54 height 12
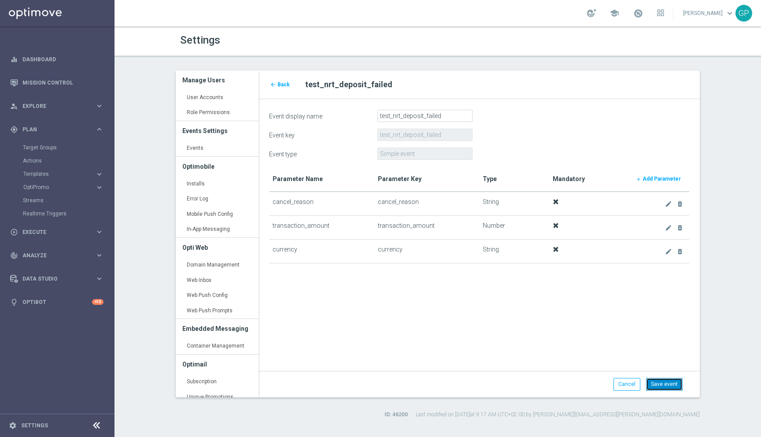
click at [664, 388] on button "Save event" at bounding box center [664, 384] width 37 height 12
click at [28, 426] on link "Settings" at bounding box center [34, 425] width 27 height 5
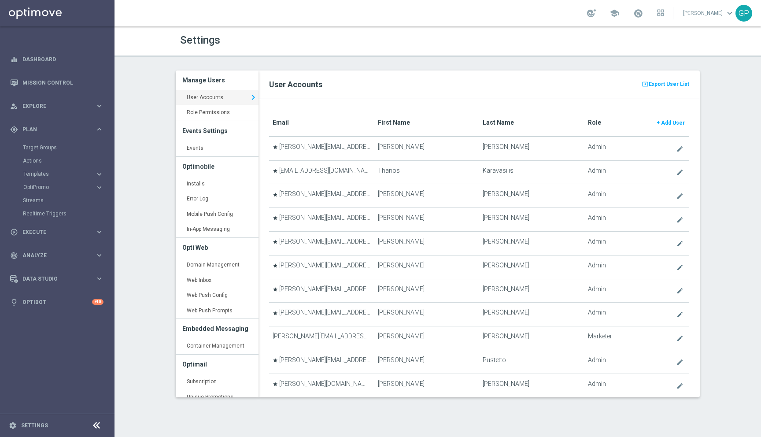
click at [58, 219] on div "Realtime Triggers" at bounding box center [68, 213] width 91 height 13
click at [189, 153] on link "Events keyboard_arrow_right" at bounding box center [217, 148] width 83 height 16
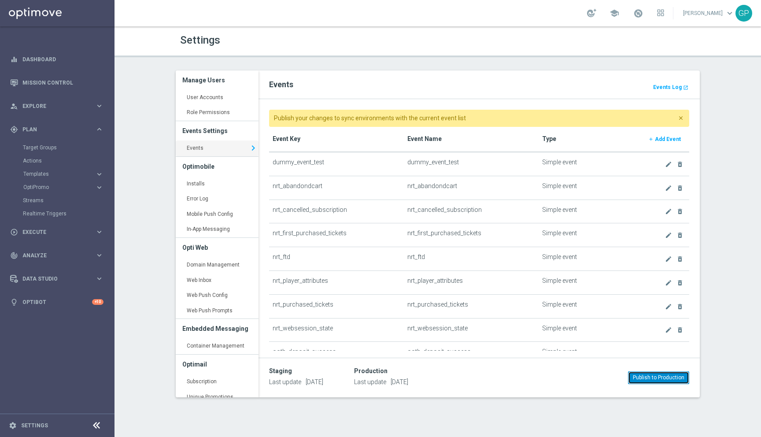
click at [664, 379] on button "Publish to Production" at bounding box center [658, 377] width 61 height 12
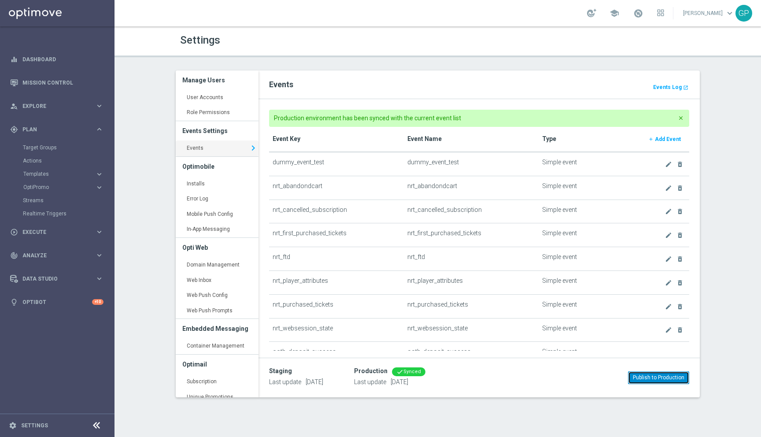
scroll to position [176, 0]
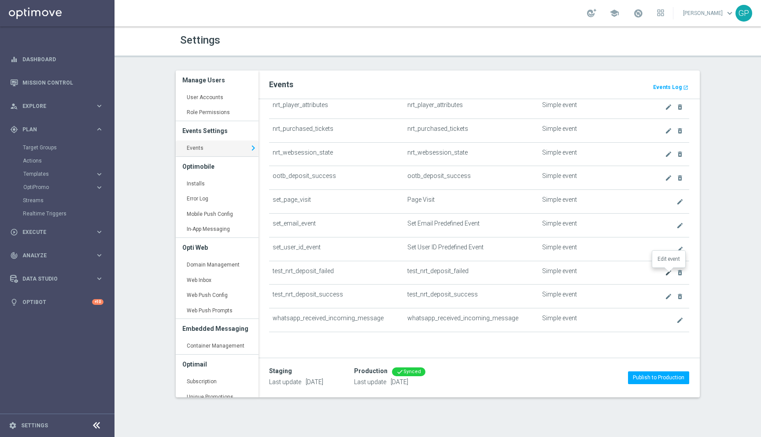
click at [665, 273] on icon "create" at bounding box center [668, 272] width 7 height 7
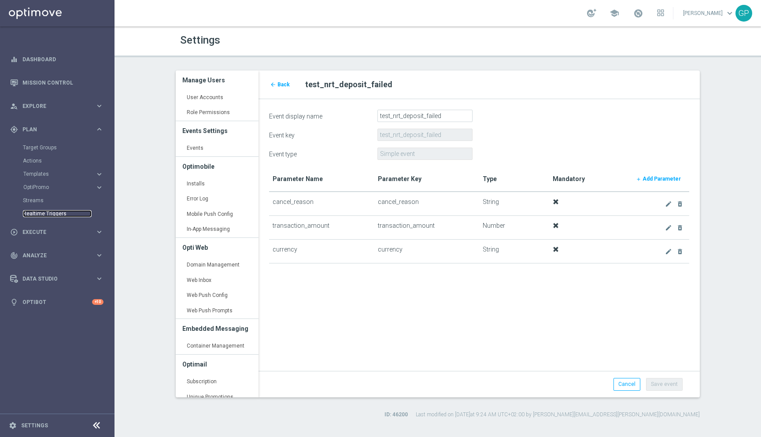
click at [52, 214] on link "Realtime Triggers" at bounding box center [57, 213] width 69 height 7
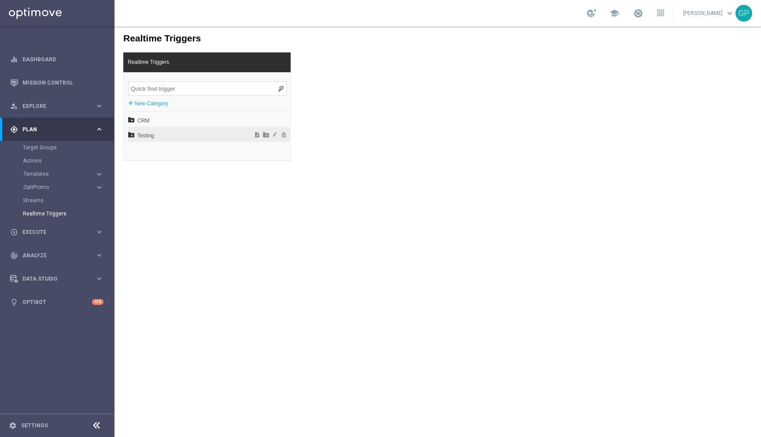
click at [159, 136] on span "Testing" at bounding box center [185, 135] width 97 height 15
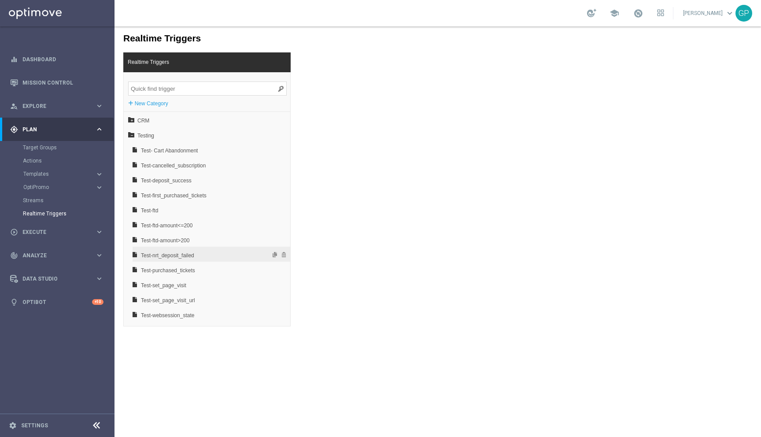
click at [186, 250] on span "Test-nrt_deposit_failed" at bounding box center [188, 255] width 95 height 15
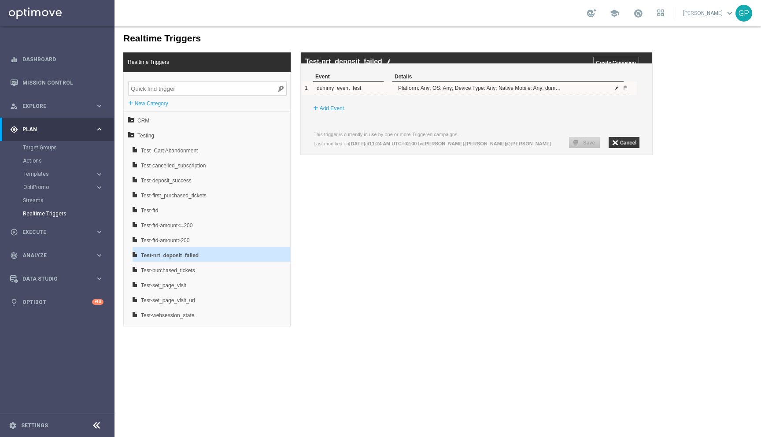
click at [617, 90] on span at bounding box center [616, 87] width 5 height 5
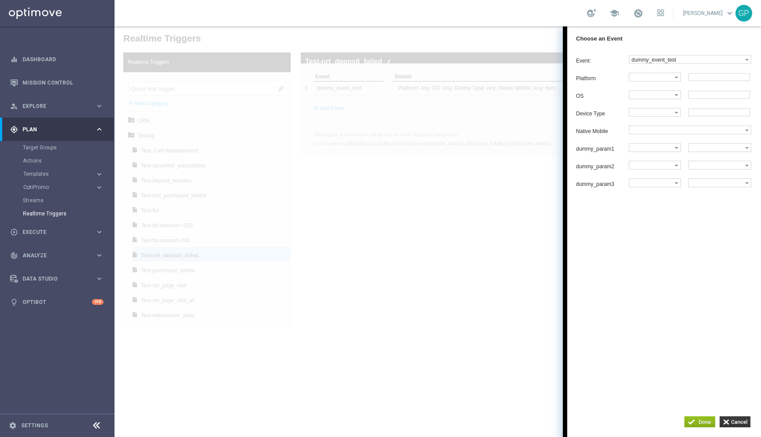
click at [519, 177] on div at bounding box center [437, 231] width 646 height 410
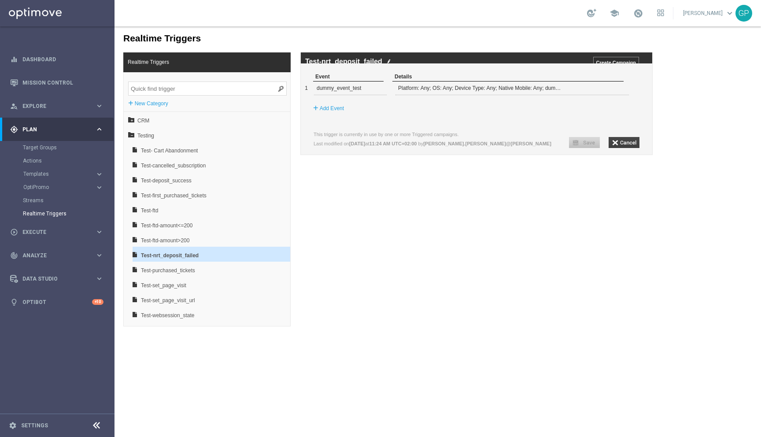
click at [615, 148] on input "button" at bounding box center [623, 142] width 31 height 11
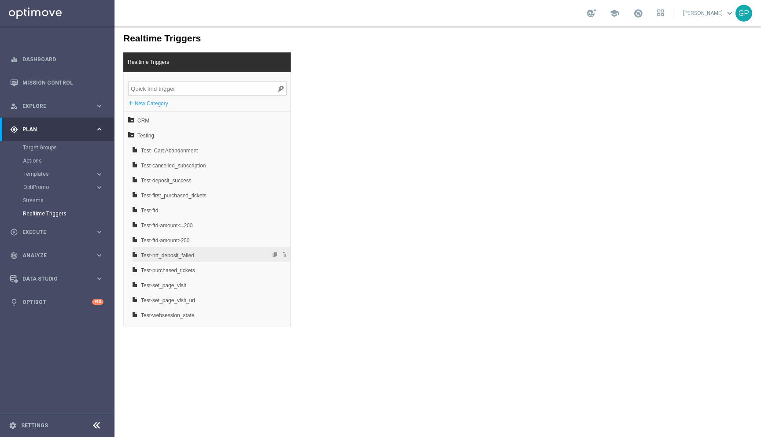
click at [199, 250] on span "Test-nrt_deposit_failed" at bounding box center [188, 255] width 95 height 15
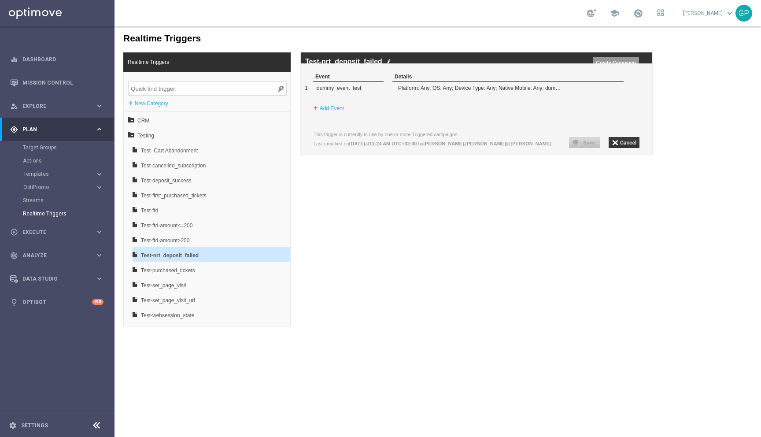
click at [626, 63] on input "Create Campaign" at bounding box center [616, 62] width 46 height 11
click at [626, 90] on span at bounding box center [624, 87] width 5 height 5
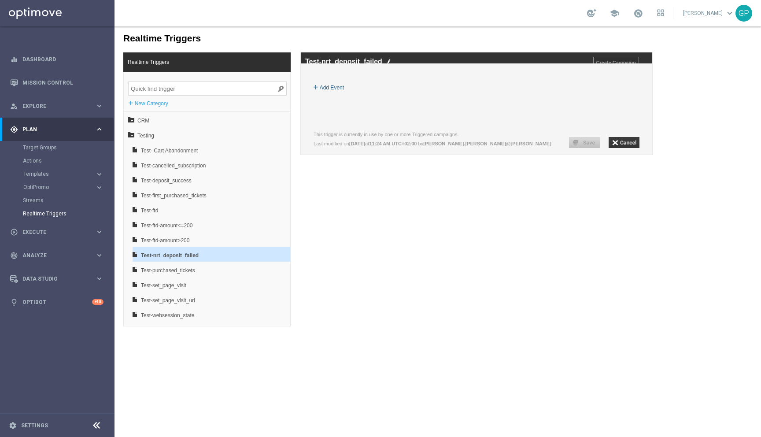
click at [330, 92] on label "Add Event" at bounding box center [332, 87] width 24 height 9
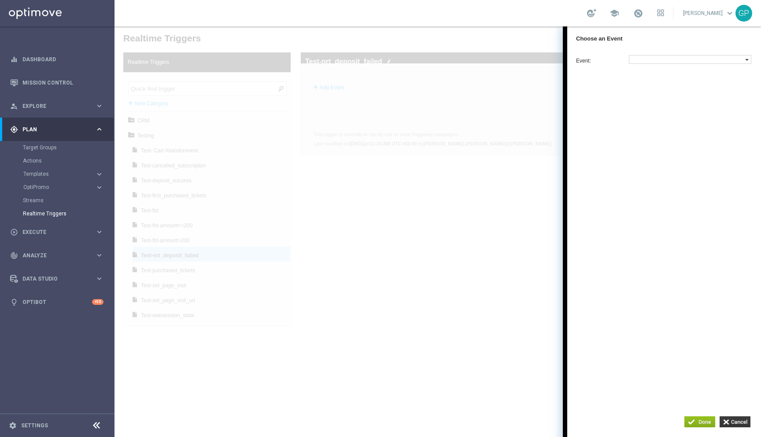
click at [652, 59] on label at bounding box center [687, 59] width 116 height 8
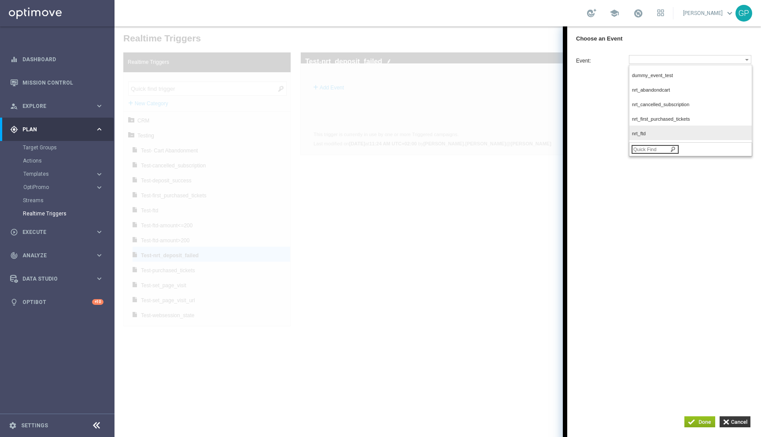
scroll to position [147, 0]
click at [677, 107] on span "test_nrt_deposit_failed" at bounding box center [688, 105] width 113 height 6
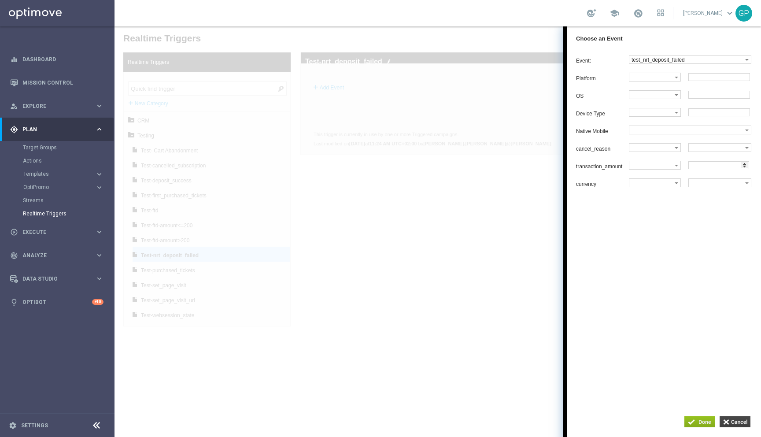
click at [739, 423] on input "button" at bounding box center [734, 421] width 31 height 11
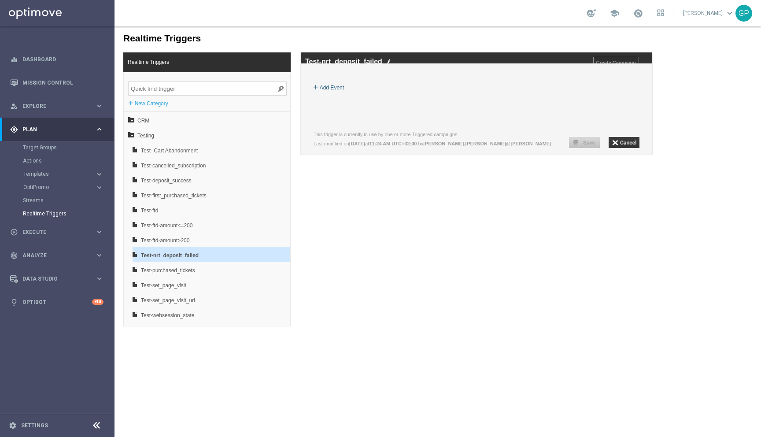
click at [320, 92] on label "Add Event" at bounding box center [332, 87] width 24 height 9
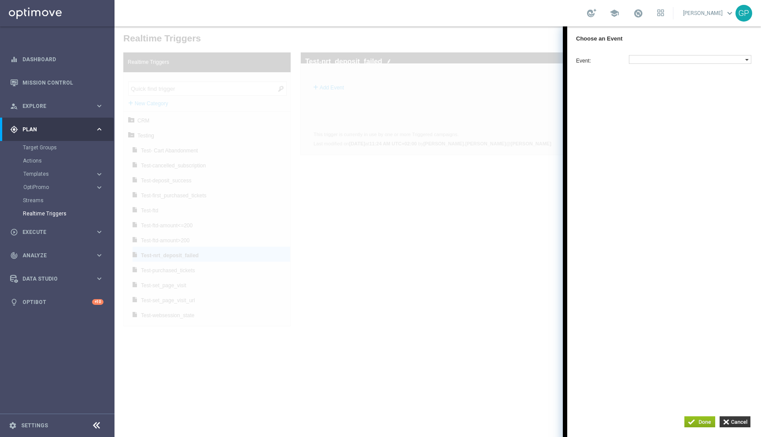
click at [675, 55] on label at bounding box center [687, 59] width 116 height 8
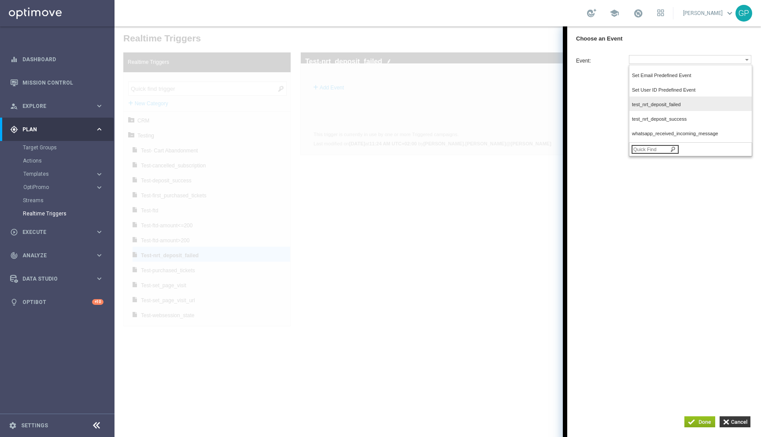
click at [680, 107] on span "test_nrt_deposit_failed" at bounding box center [688, 105] width 113 height 6
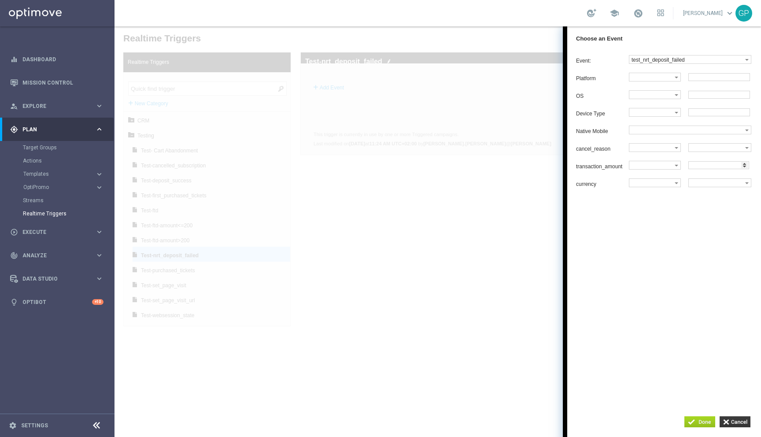
click at [692, 424] on input "button" at bounding box center [699, 421] width 31 height 11
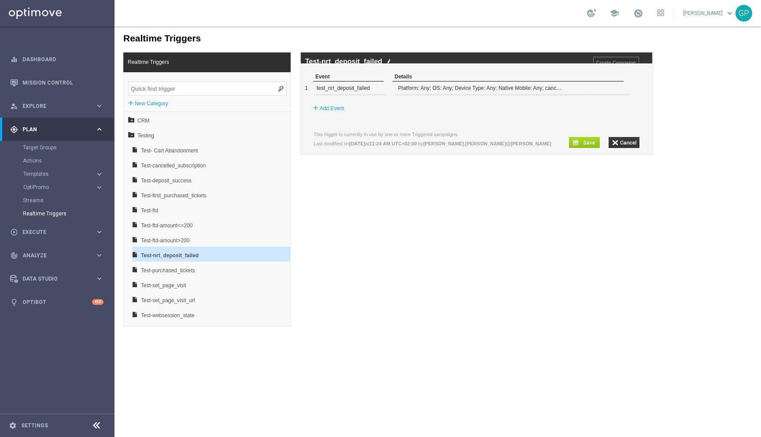
click at [584, 148] on input "button" at bounding box center [584, 142] width 31 height 11
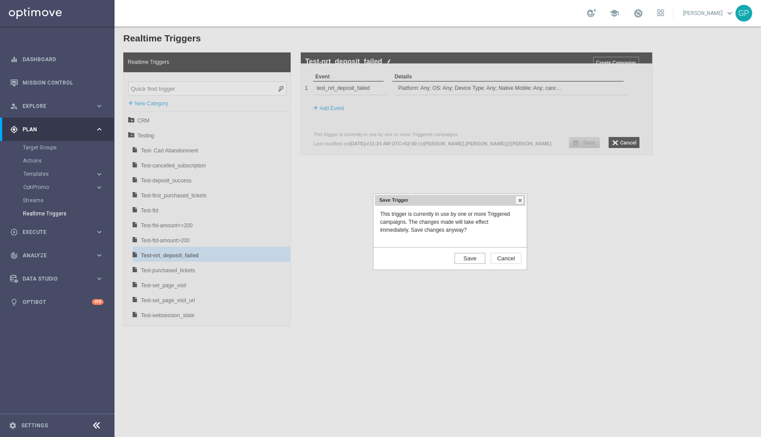
click at [464, 261] on input "Save" at bounding box center [469, 258] width 31 height 11
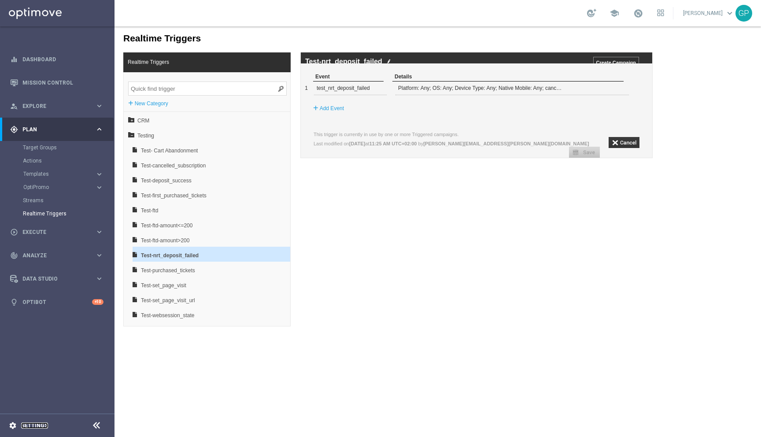
click at [26, 423] on link "Settings" at bounding box center [34, 425] width 27 height 5
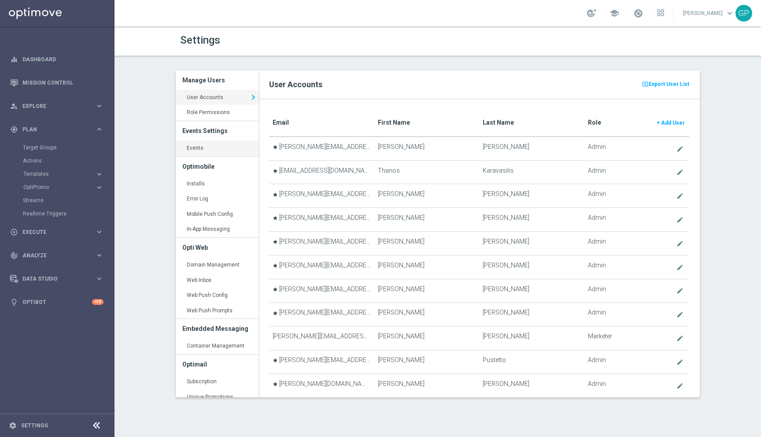
click at [205, 143] on link "Events keyboard_arrow_right" at bounding box center [217, 148] width 83 height 16
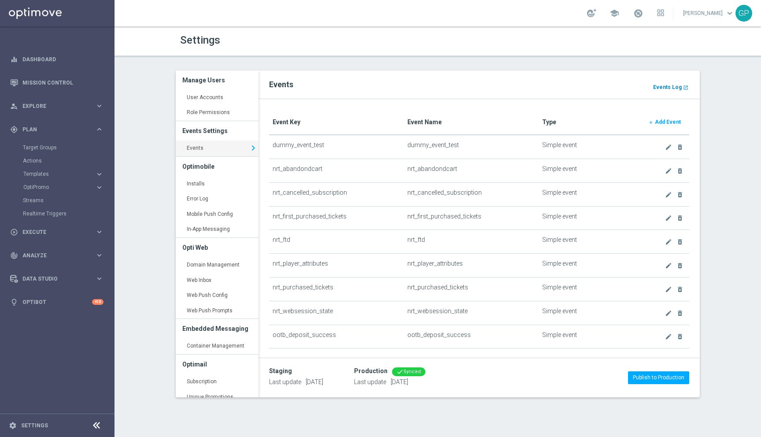
click at [664, 85] on b "Events Log" at bounding box center [667, 87] width 29 height 6
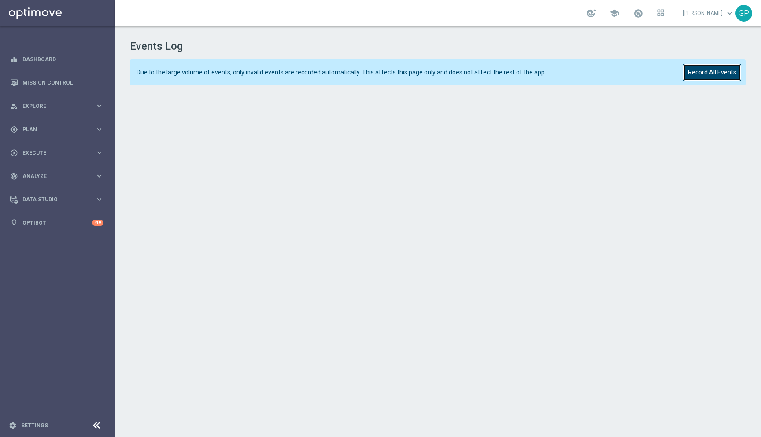
click at [703, 76] on button "Record All Events" at bounding box center [712, 72] width 58 height 17
